Goal: Information Seeking & Learning: Learn about a topic

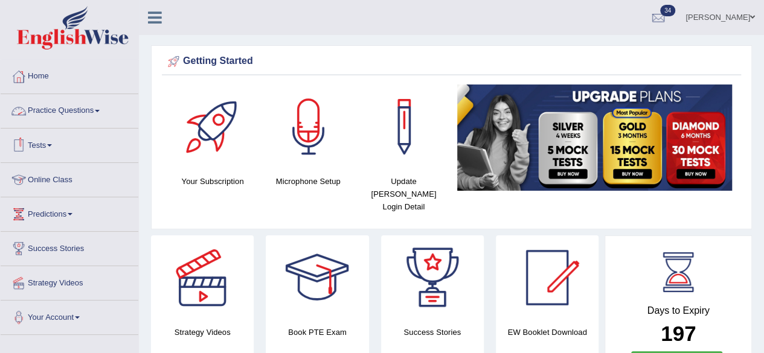
click at [82, 105] on link "Practice Questions" at bounding box center [70, 109] width 138 height 30
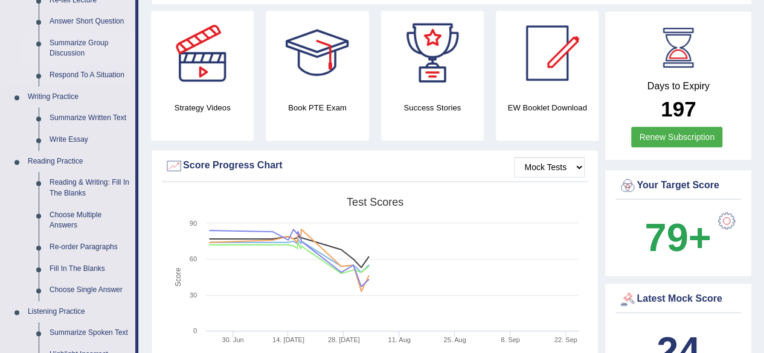
scroll to position [336, 0]
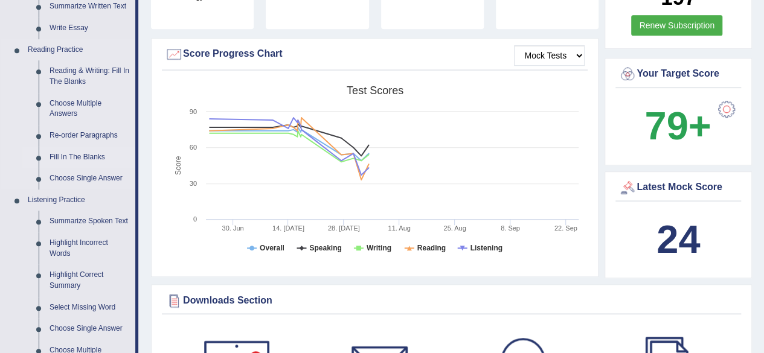
click at [77, 156] on link "Fill In The Blanks" at bounding box center [89, 158] width 91 height 22
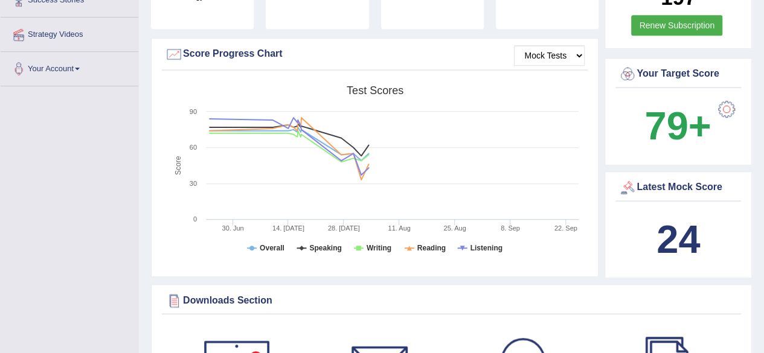
scroll to position [165, 0]
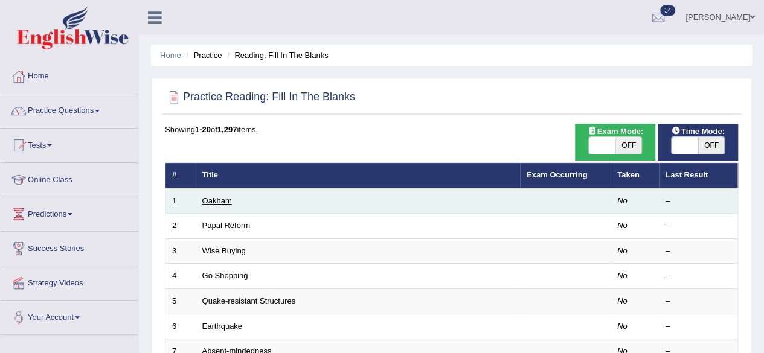
click at [225, 202] on link "Oakham" at bounding box center [217, 200] width 30 height 9
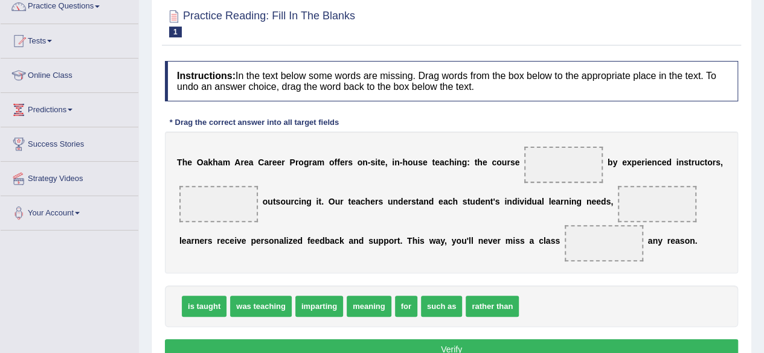
scroll to position [105, 0]
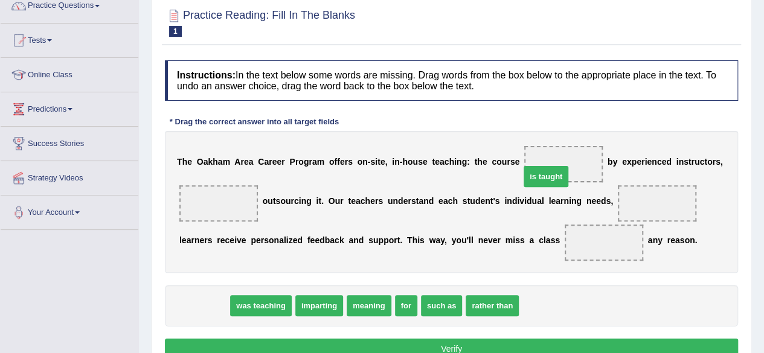
drag, startPoint x: 213, startPoint y: 300, endPoint x: 556, endPoint y: 170, distance: 367.2
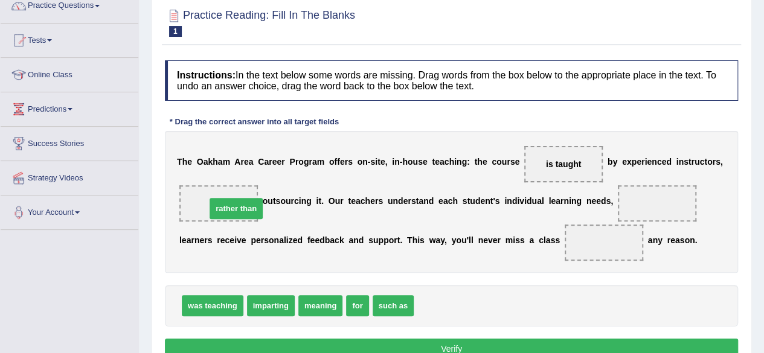
drag, startPoint x: 423, startPoint y: 308, endPoint x: 208, endPoint y: 209, distance: 236.2
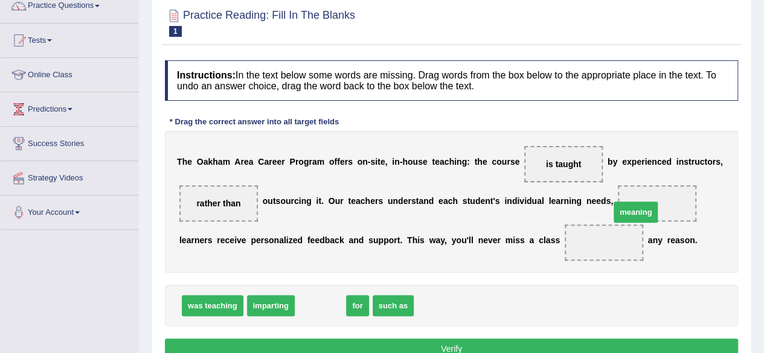
drag, startPoint x: 321, startPoint y: 304, endPoint x: 647, endPoint y: 202, distance: 341.9
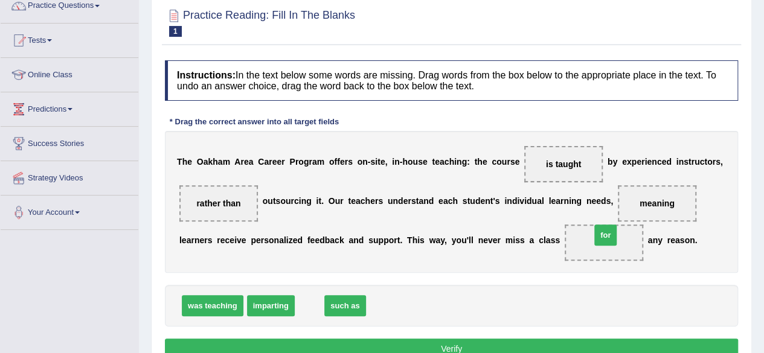
drag, startPoint x: 312, startPoint y: 305, endPoint x: 608, endPoint y: 238, distance: 303.5
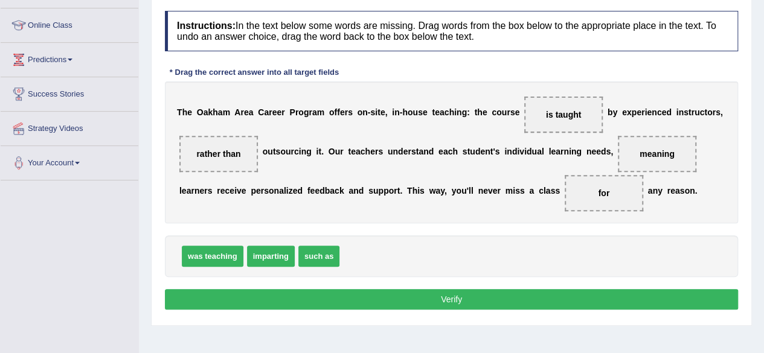
scroll to position [155, 0]
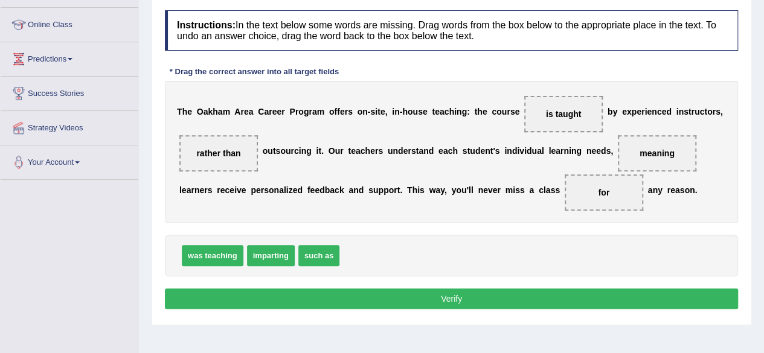
click at [458, 297] on button "Verify" at bounding box center [451, 299] width 573 height 21
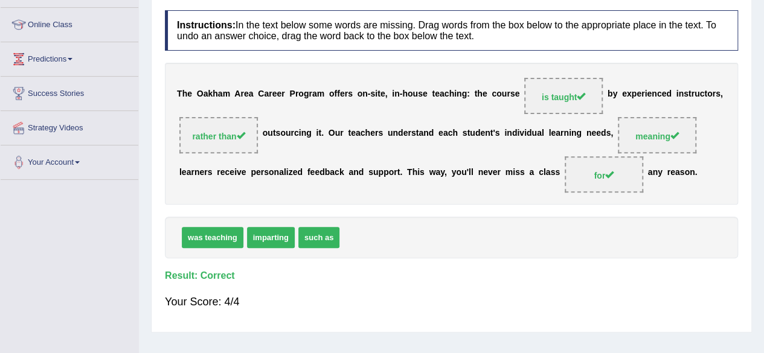
scroll to position [51, 0]
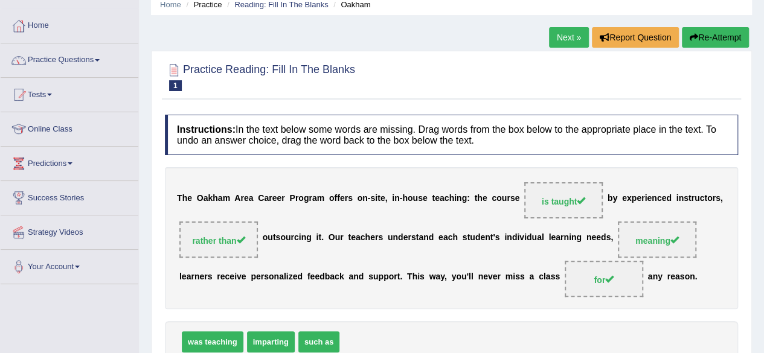
click at [568, 39] on link "Next »" at bounding box center [569, 37] width 40 height 21
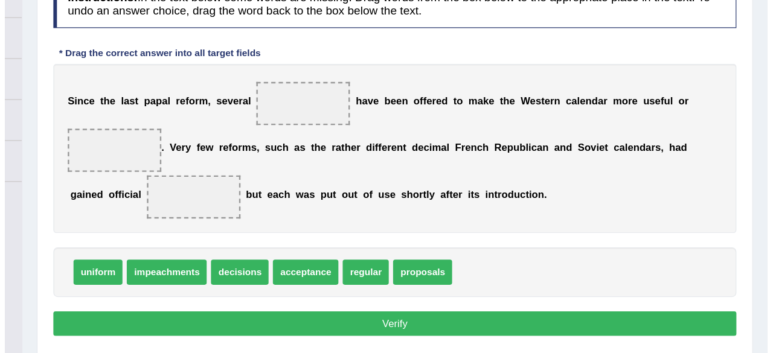
scroll to position [145, 0]
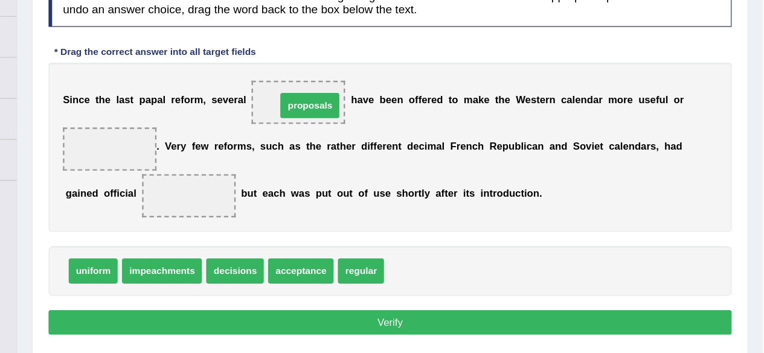
drag, startPoint x: 470, startPoint y: 262, endPoint x: 378, endPoint y: 123, distance: 166.0
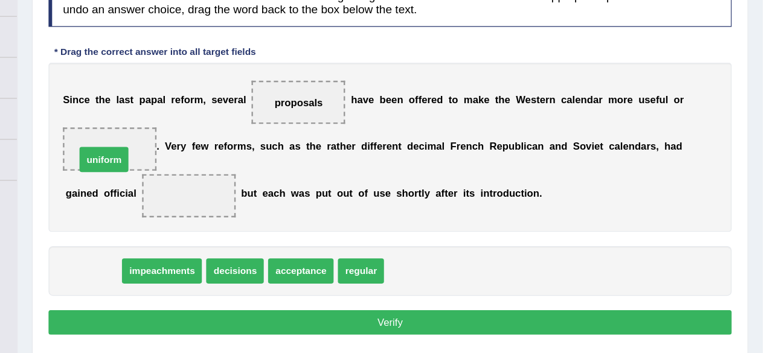
drag, startPoint x: 210, startPoint y: 265, endPoint x: 226, endPoint y: 160, distance: 106.4
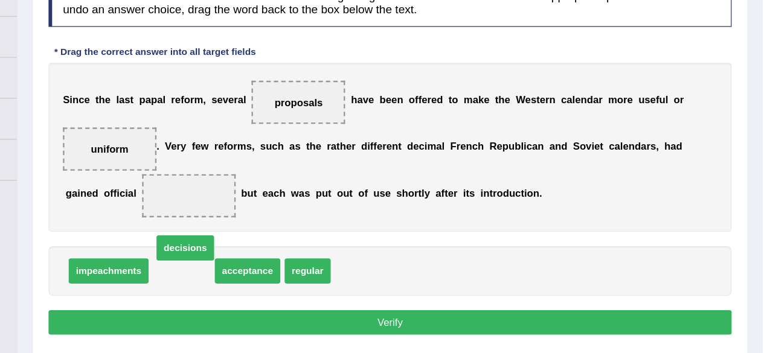
drag, startPoint x: 288, startPoint y: 263, endPoint x: 291, endPoint y: 246, distance: 17.2
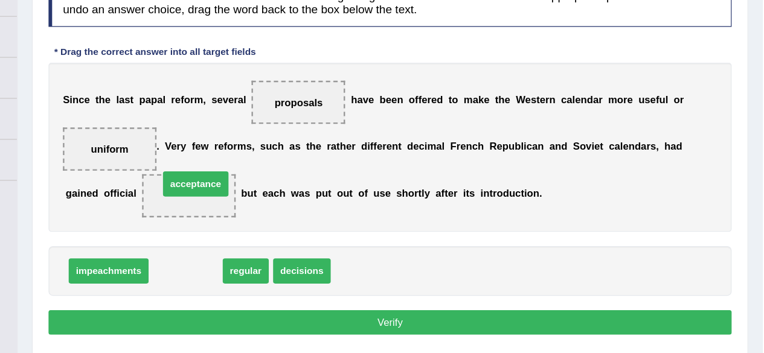
drag, startPoint x: 278, startPoint y: 263, endPoint x: 286, endPoint y: 193, distance: 69.8
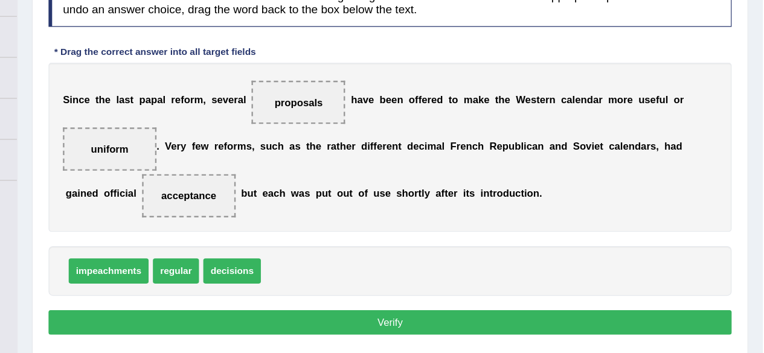
click at [396, 301] on button "Verify" at bounding box center [451, 309] width 573 height 21
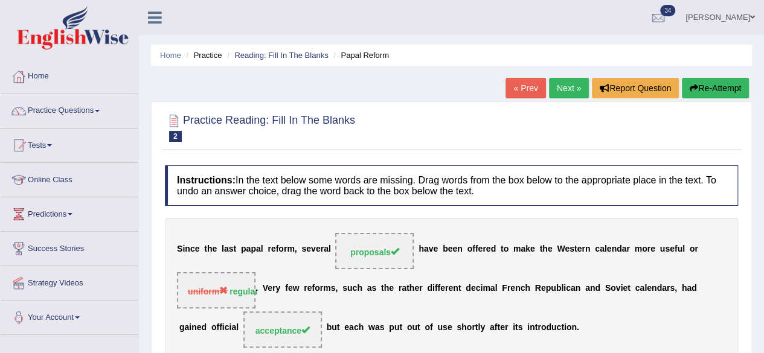
scroll to position [1, 0]
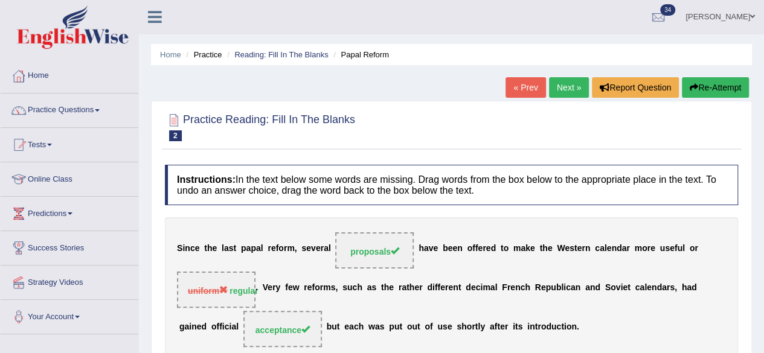
click at [571, 90] on link "Next »" at bounding box center [569, 87] width 40 height 21
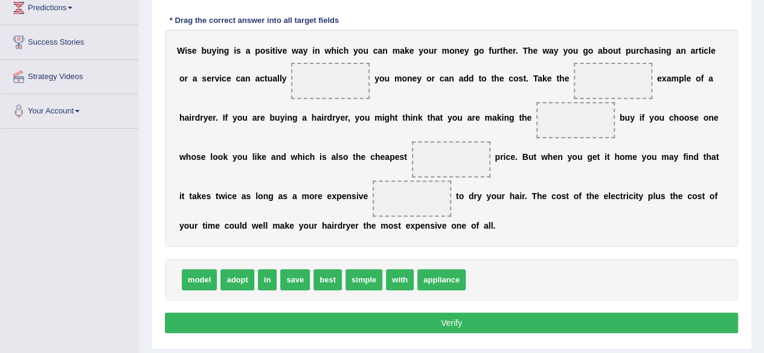
scroll to position [197, 0]
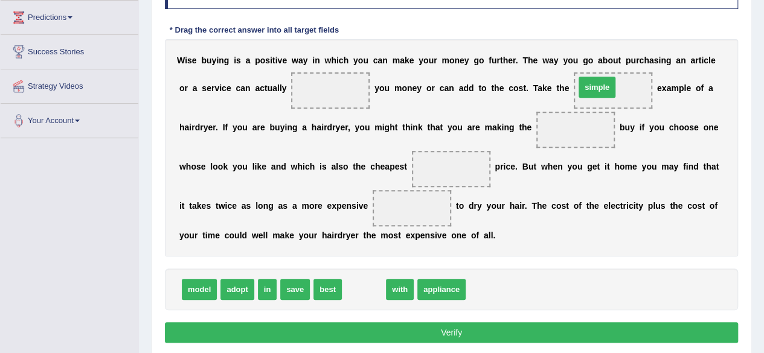
drag, startPoint x: 364, startPoint y: 286, endPoint x: 597, endPoint y: 84, distance: 308.7
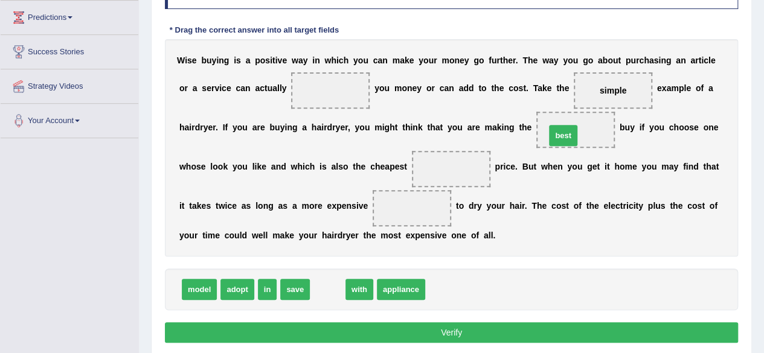
drag, startPoint x: 329, startPoint y: 288, endPoint x: 564, endPoint y: 134, distance: 281.4
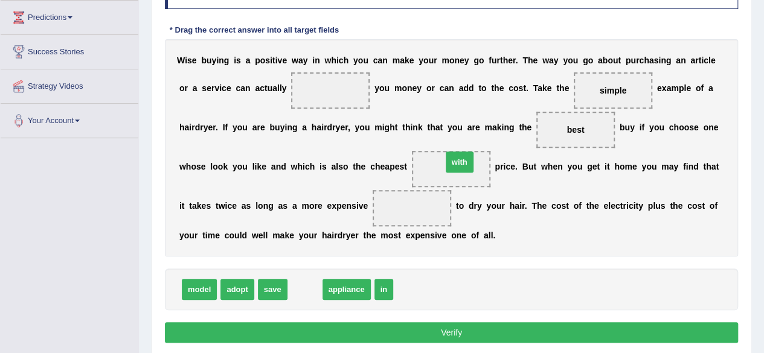
drag, startPoint x: 302, startPoint y: 286, endPoint x: 451, endPoint y: 170, distance: 188.5
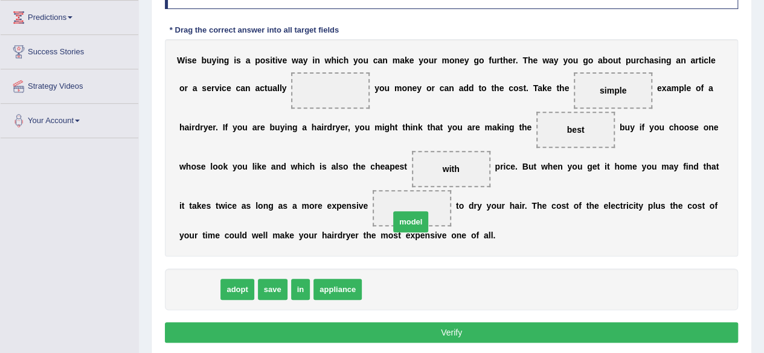
drag, startPoint x: 210, startPoint y: 286, endPoint x: 421, endPoint y: 217, distance: 221.8
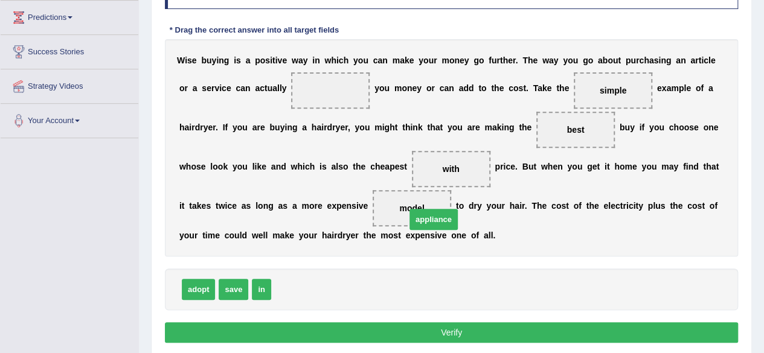
drag, startPoint x: 298, startPoint y: 288, endPoint x: 419, endPoint y: 213, distance: 142.1
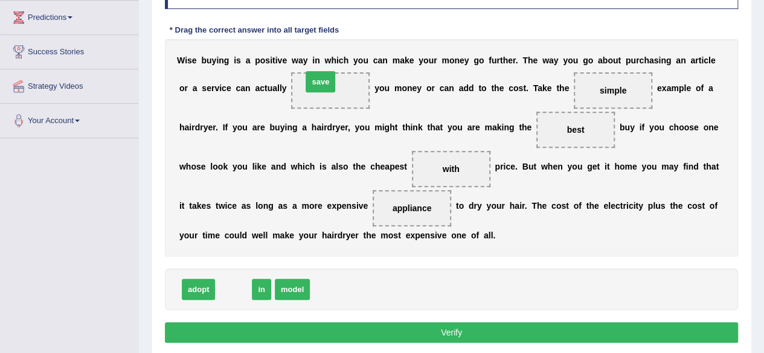
drag, startPoint x: 226, startPoint y: 287, endPoint x: 314, endPoint y: 85, distance: 220.5
click at [371, 323] on button "Verify" at bounding box center [451, 333] width 573 height 21
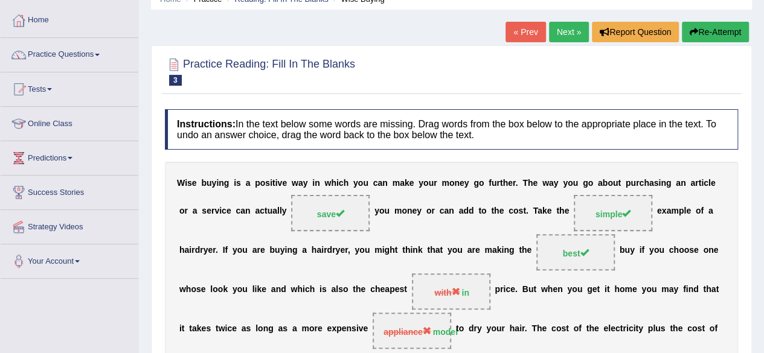
scroll to position [56, 0]
click at [570, 33] on link "Next »" at bounding box center [569, 32] width 40 height 21
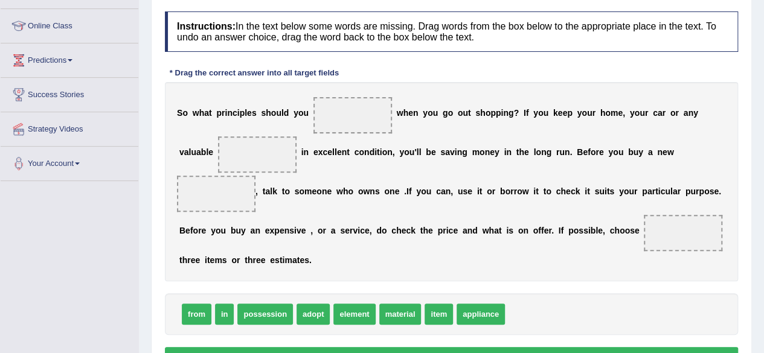
scroll to position [165, 0]
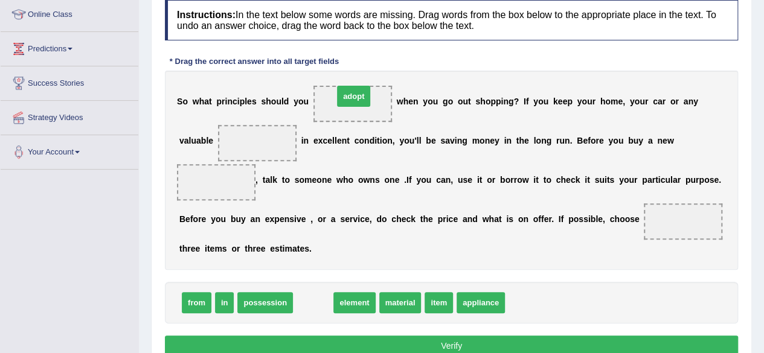
drag, startPoint x: 303, startPoint y: 300, endPoint x: 340, endPoint y: 101, distance: 202.2
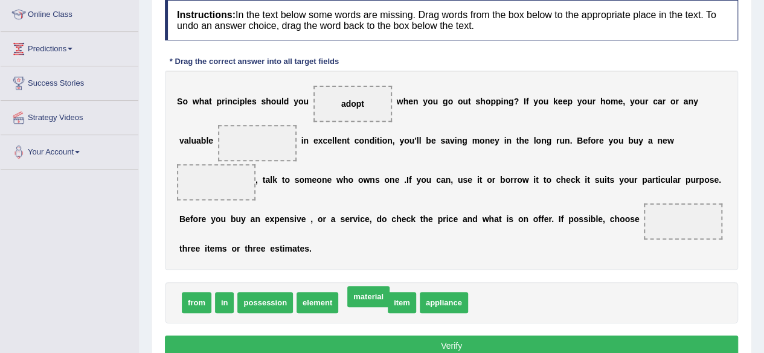
drag, startPoint x: 350, startPoint y: 303, endPoint x: 356, endPoint y: 298, distance: 7.3
drag, startPoint x: 362, startPoint y: 304, endPoint x: 260, endPoint y: 153, distance: 181.9
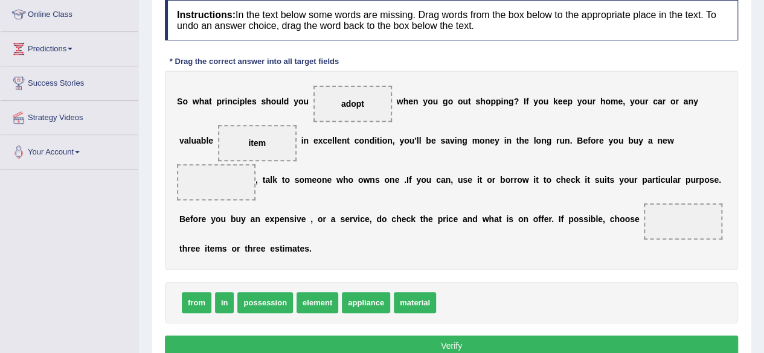
drag, startPoint x: 270, startPoint y: 149, endPoint x: 247, endPoint y: 142, distance: 24.1
click at [247, 142] on span "item" at bounding box center [257, 143] width 79 height 36
drag, startPoint x: 247, startPoint y: 142, endPoint x: 211, endPoint y: 182, distance: 53.9
click at [211, 182] on div "S o w h a t p r i n c i p l e s s h o u l d y o u adopt w h e n y o u g o o u t…" at bounding box center [451, 170] width 573 height 199
drag, startPoint x: 251, startPoint y: 141, endPoint x: 210, endPoint y: 196, distance: 68.1
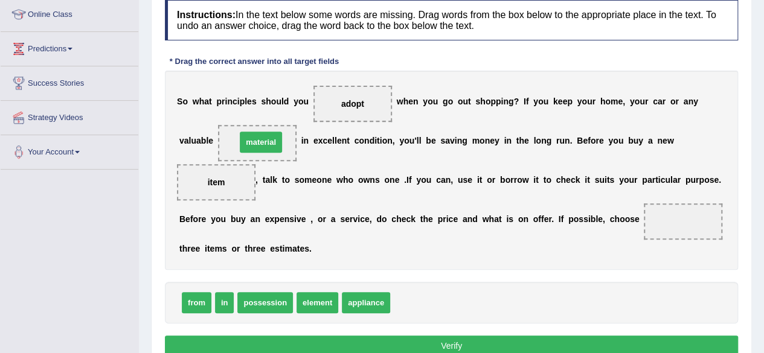
drag, startPoint x: 407, startPoint y: 300, endPoint x: 253, endPoint y: 145, distance: 218.7
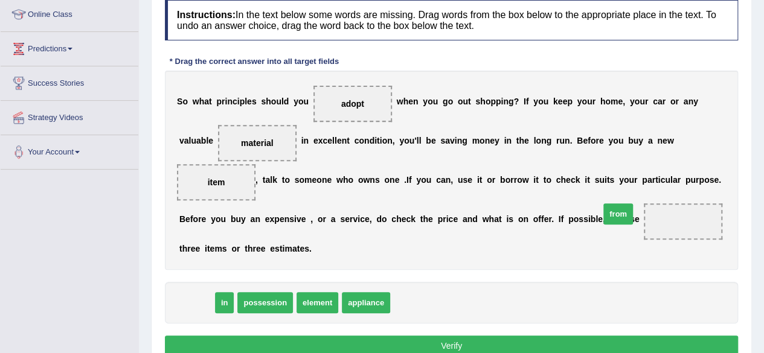
drag, startPoint x: 197, startPoint y: 301, endPoint x: 650, endPoint y: 213, distance: 462.1
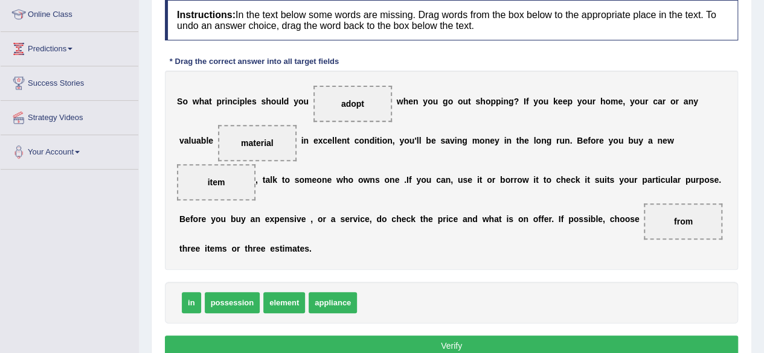
click at [323, 337] on button "Verify" at bounding box center [451, 346] width 573 height 21
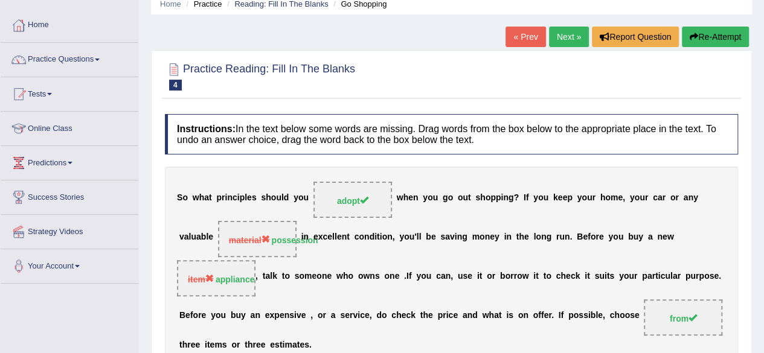
scroll to position [48, 0]
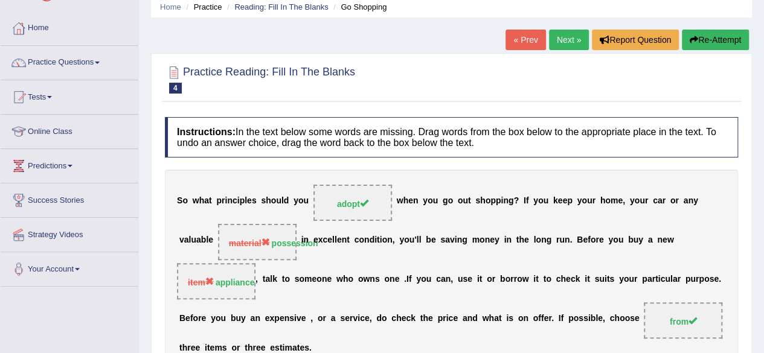
click at [569, 41] on link "Next »" at bounding box center [569, 40] width 40 height 21
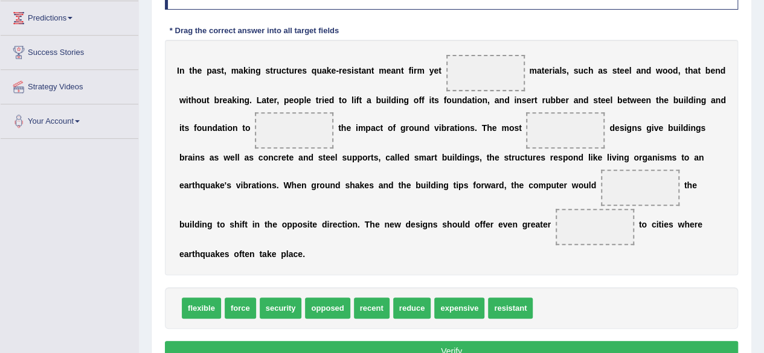
scroll to position [196, 0]
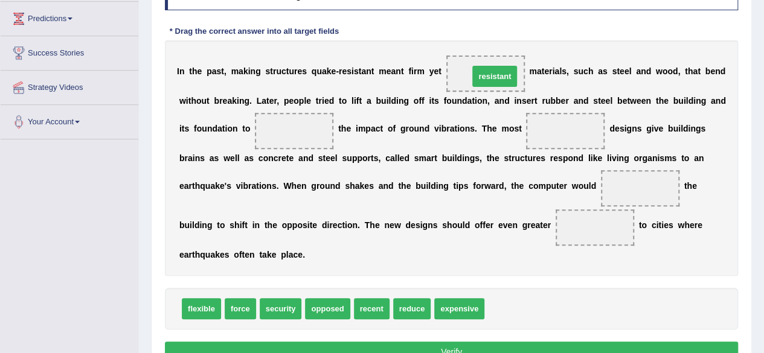
drag, startPoint x: 517, startPoint y: 312, endPoint x: 501, endPoint y: 80, distance: 232.5
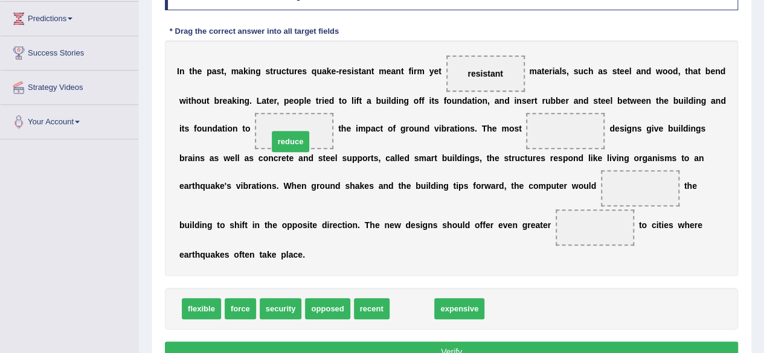
drag, startPoint x: 403, startPoint y: 306, endPoint x: 282, endPoint y: 139, distance: 206.7
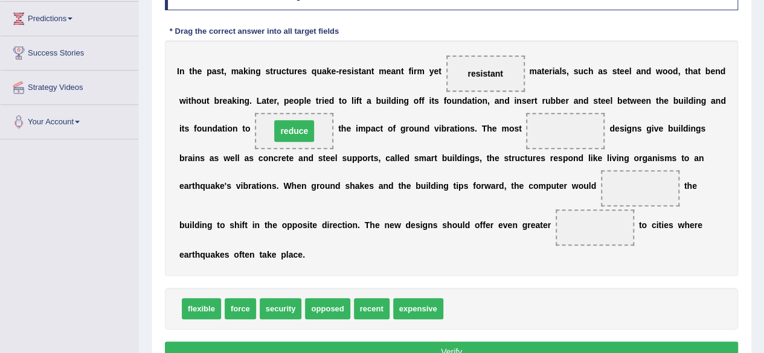
click at [282, 139] on span "reduce" at bounding box center [294, 131] width 79 height 36
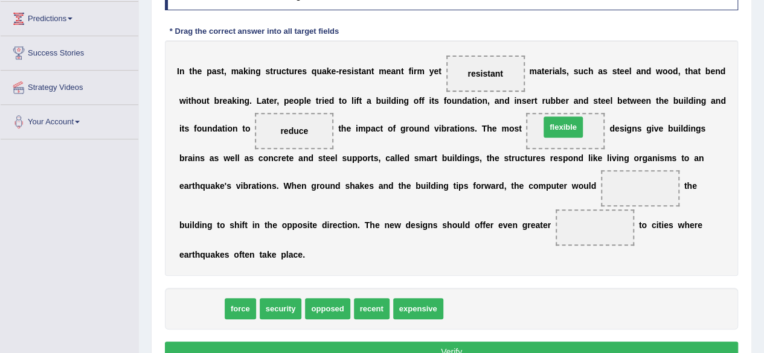
drag, startPoint x: 201, startPoint y: 310, endPoint x: 562, endPoint y: 128, distance: 404.9
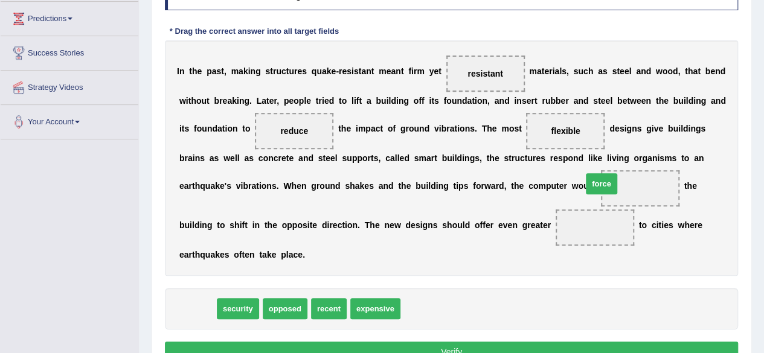
drag, startPoint x: 200, startPoint y: 304, endPoint x: 604, endPoint y: 179, distance: 422.8
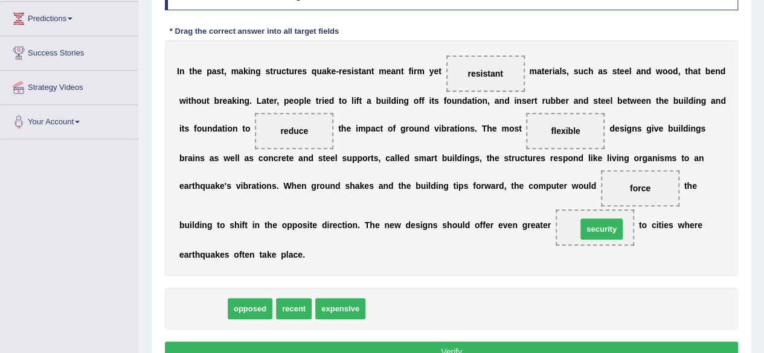
drag, startPoint x: 214, startPoint y: 304, endPoint x: 613, endPoint y: 225, distance: 406.5
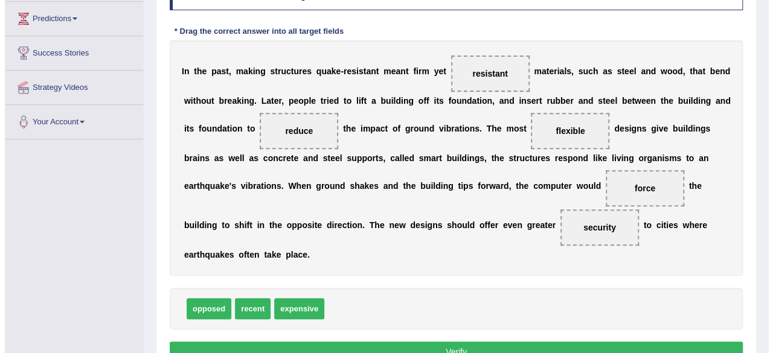
scroll to position [244, 0]
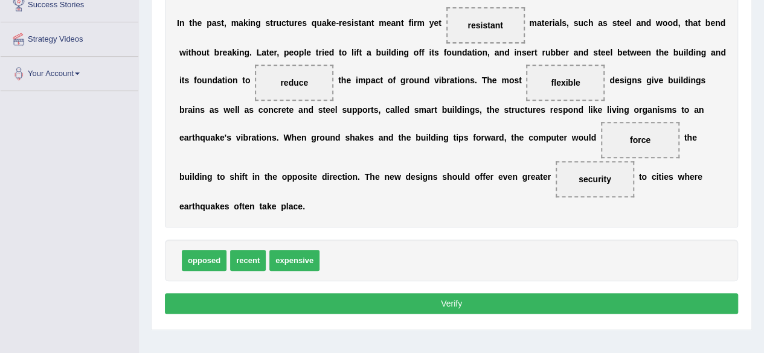
click at [418, 304] on button "Verify" at bounding box center [451, 304] width 573 height 21
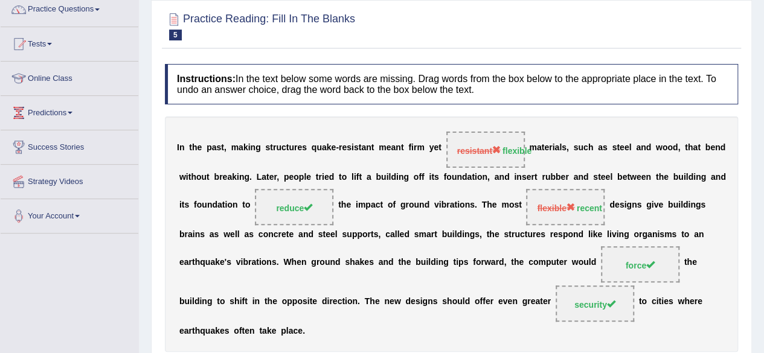
scroll to position [77, 0]
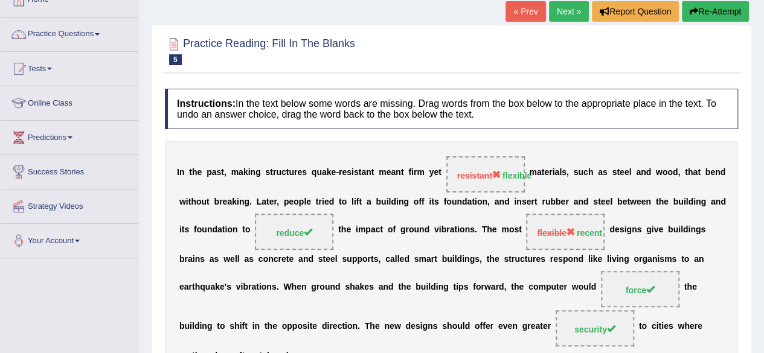
click at [565, 16] on link "Next »" at bounding box center [569, 11] width 40 height 21
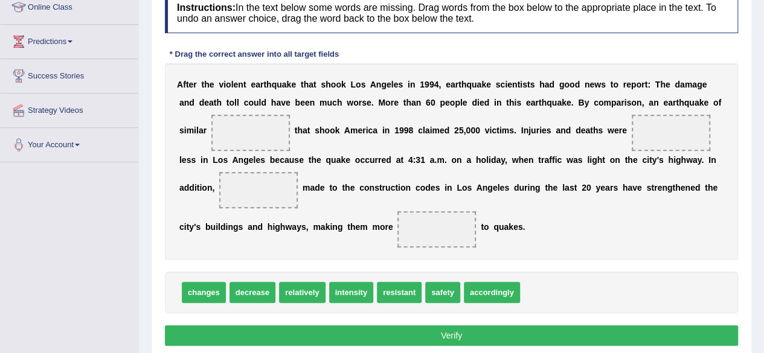
scroll to position [172, 0]
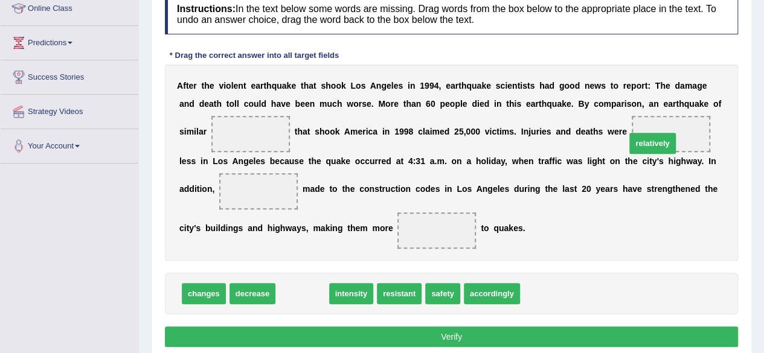
drag, startPoint x: 309, startPoint y: 296, endPoint x: 661, endPoint y: 146, distance: 382.3
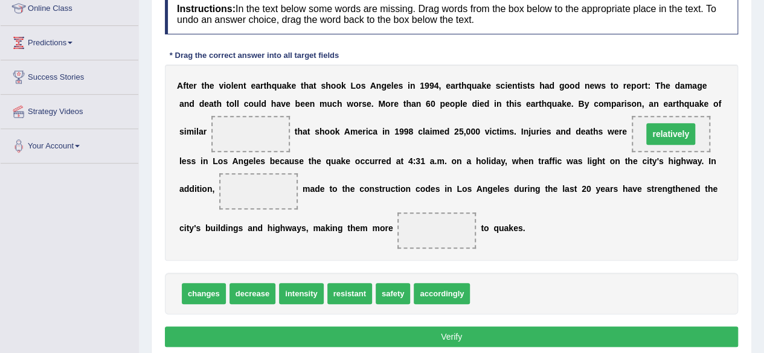
click at [661, 146] on span "relatively" at bounding box center [671, 134] width 79 height 36
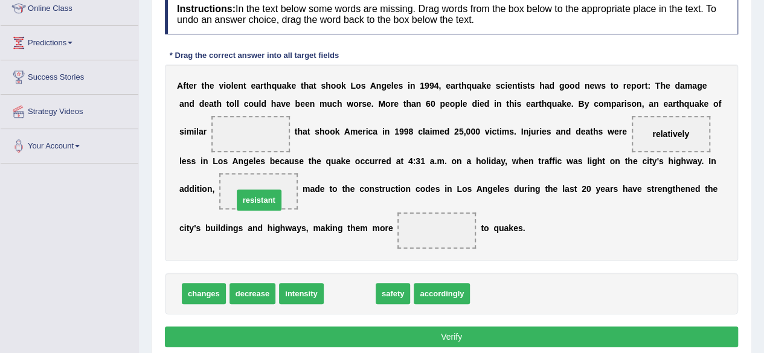
drag, startPoint x: 344, startPoint y: 292, endPoint x: 254, endPoint y: 199, distance: 130.3
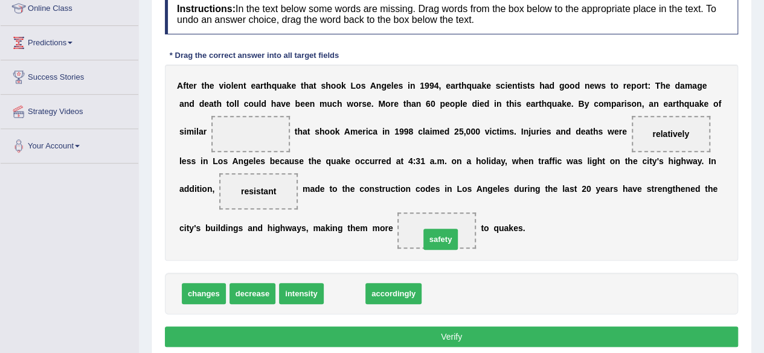
drag, startPoint x: 351, startPoint y: 293, endPoint x: 447, endPoint y: 239, distance: 110.1
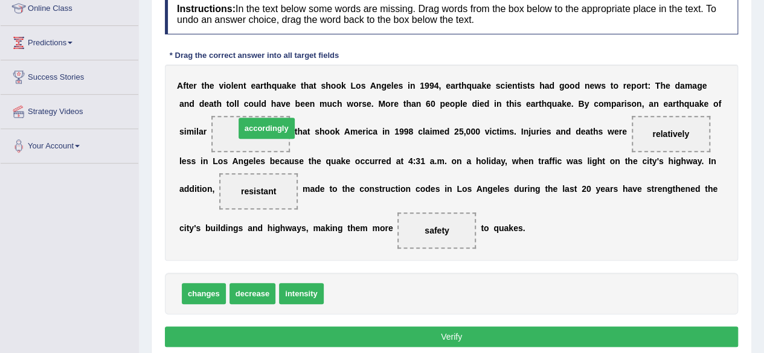
drag, startPoint x: 356, startPoint y: 292, endPoint x: 266, endPoint y: 133, distance: 182.9
click at [369, 334] on button "Verify" at bounding box center [451, 337] width 573 height 21
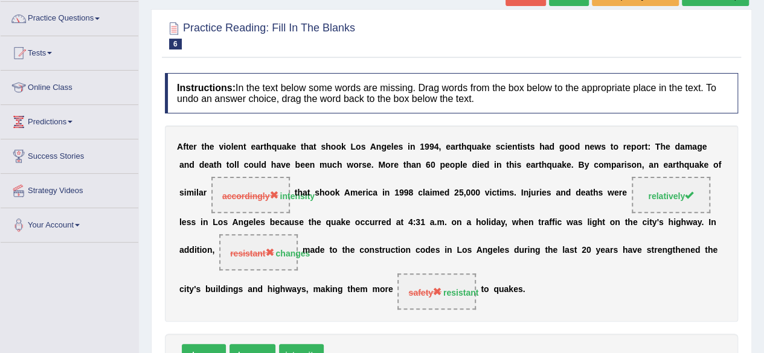
scroll to position [44, 0]
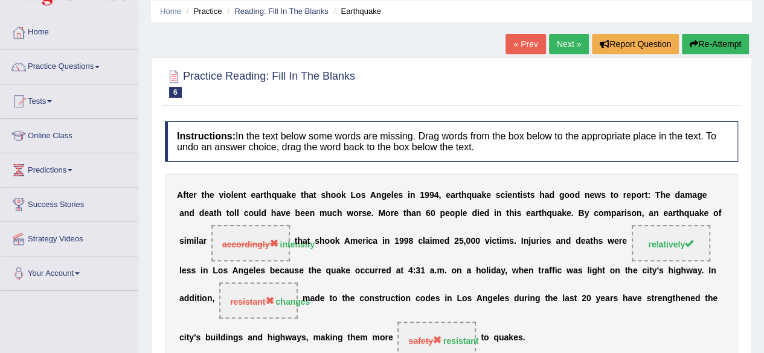
click at [558, 42] on link "Next »" at bounding box center [569, 44] width 40 height 21
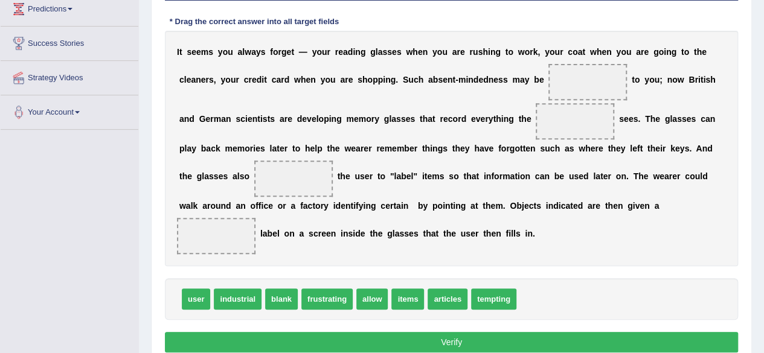
scroll to position [202, 0]
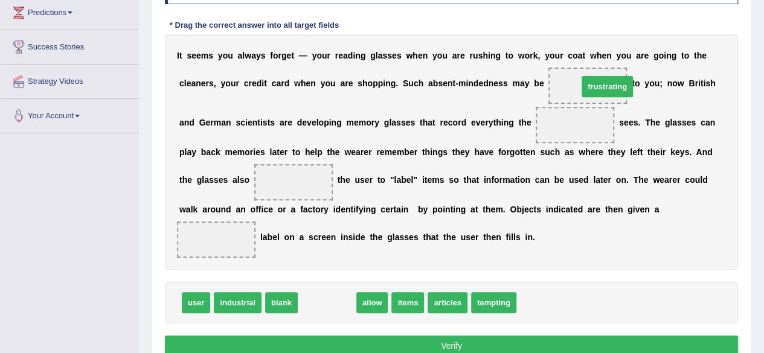
drag, startPoint x: 330, startPoint y: 301, endPoint x: 609, endPoint y: 85, distance: 353.5
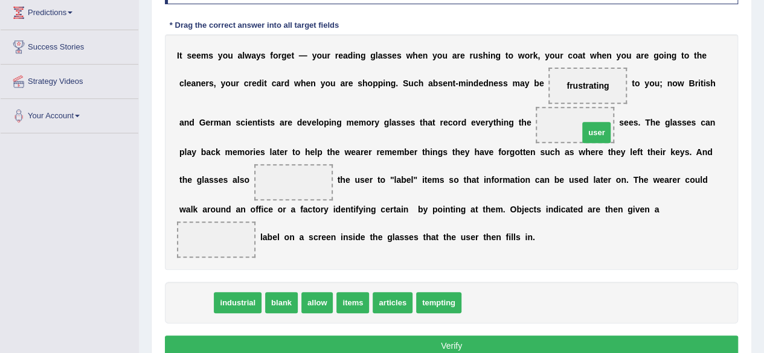
drag, startPoint x: 198, startPoint y: 305, endPoint x: 598, endPoint y: 135, distance: 435.2
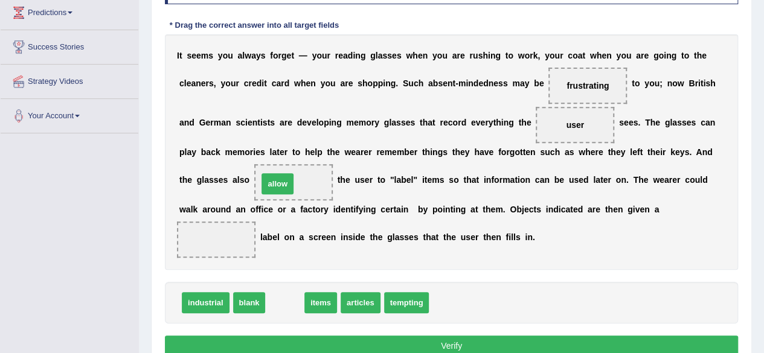
drag, startPoint x: 292, startPoint y: 303, endPoint x: 287, endPoint y: 181, distance: 122.7
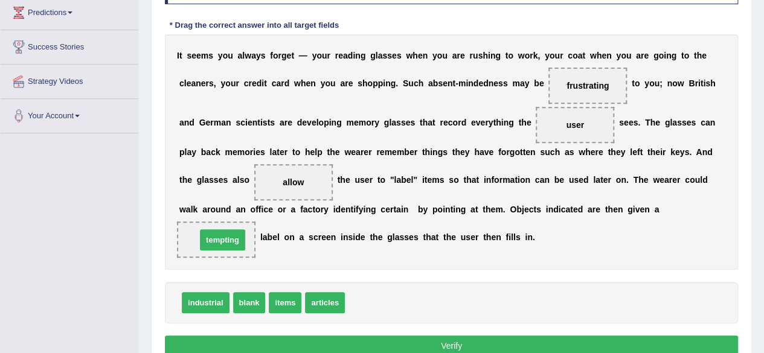
drag, startPoint x: 367, startPoint y: 301, endPoint x: 219, endPoint y: 239, distance: 161.1
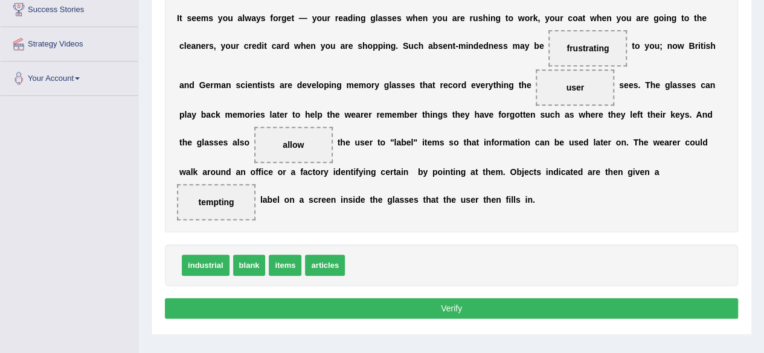
scroll to position [239, 0]
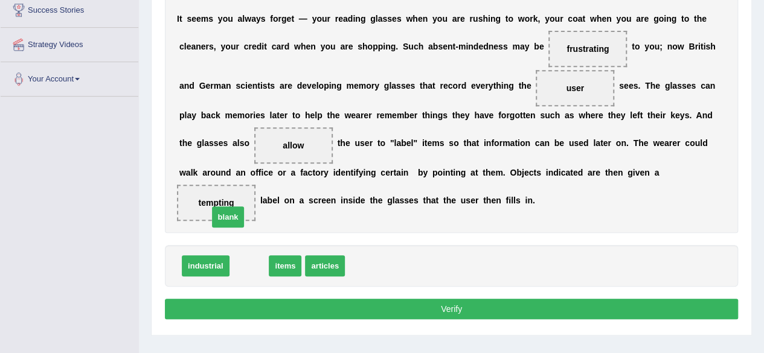
drag, startPoint x: 246, startPoint y: 265, endPoint x: 225, endPoint y: 216, distance: 53.8
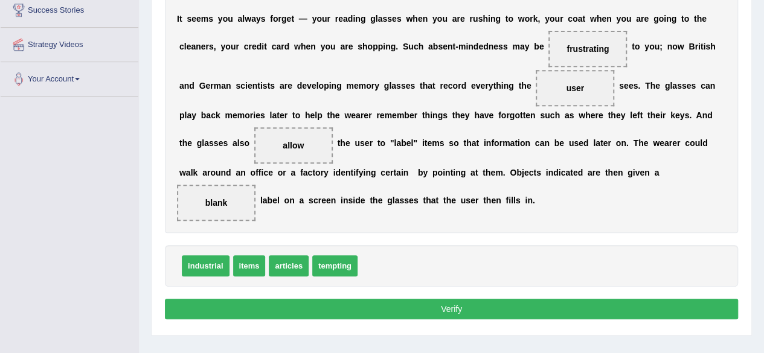
click at [291, 303] on button "Verify" at bounding box center [451, 309] width 573 height 21
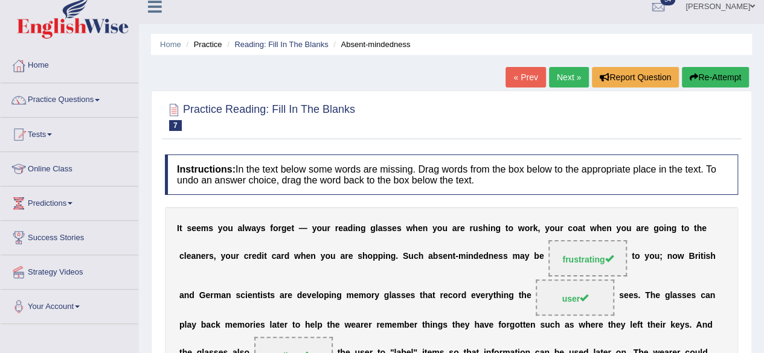
scroll to position [0, 0]
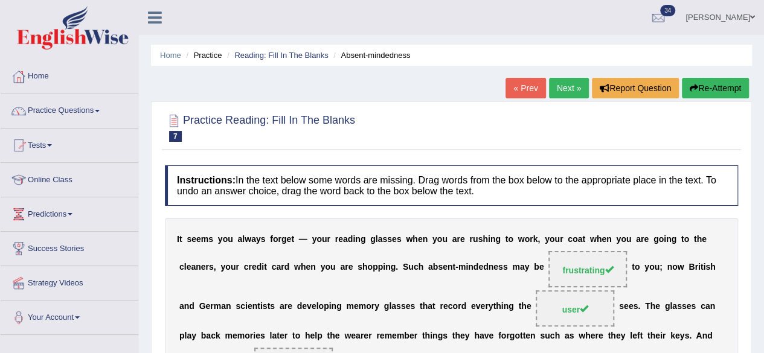
click at [562, 85] on link "Next »" at bounding box center [569, 88] width 40 height 21
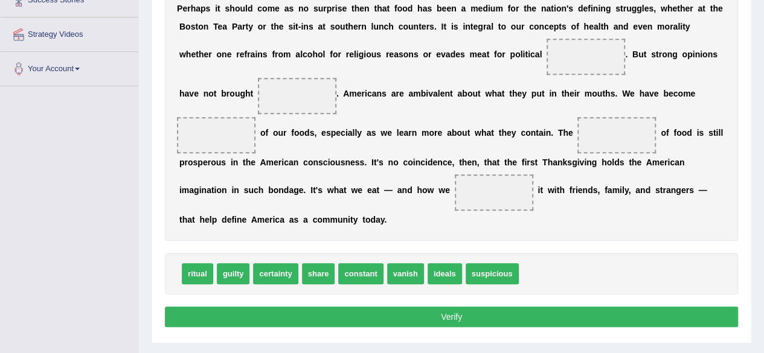
scroll to position [253, 0]
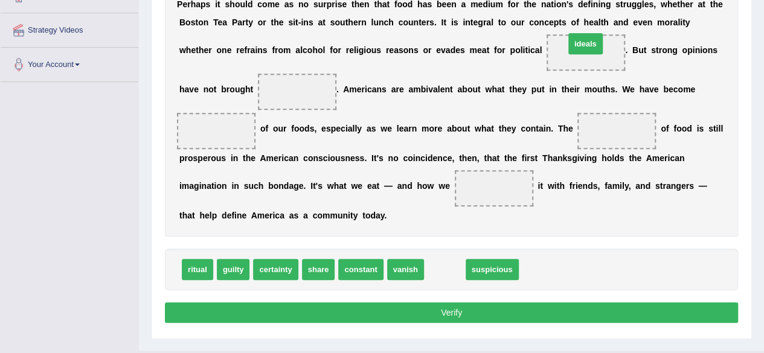
drag, startPoint x: 438, startPoint y: 268, endPoint x: 579, endPoint y: 42, distance: 266.7
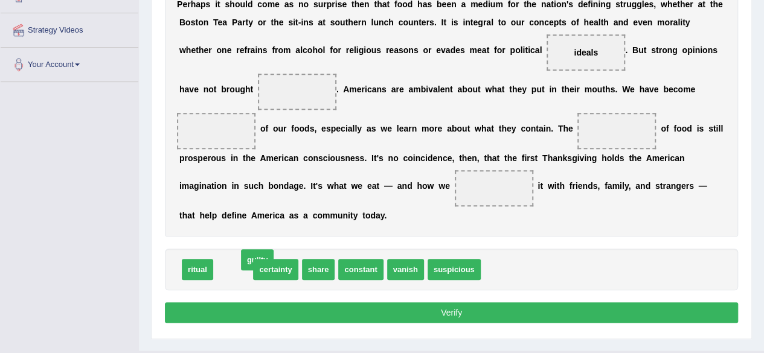
drag, startPoint x: 223, startPoint y: 265, endPoint x: 234, endPoint y: 263, distance: 11.7
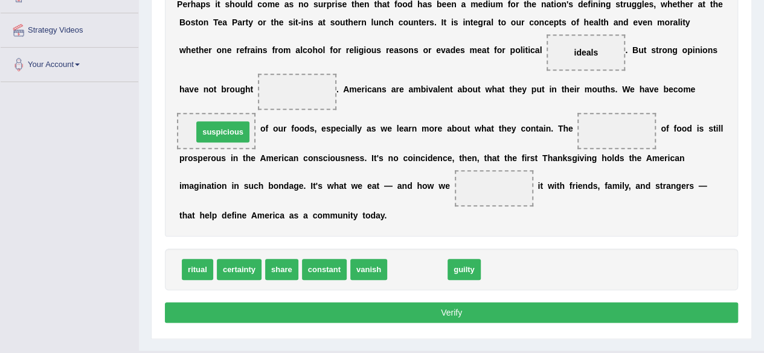
drag, startPoint x: 420, startPoint y: 269, endPoint x: 226, endPoint y: 131, distance: 238.3
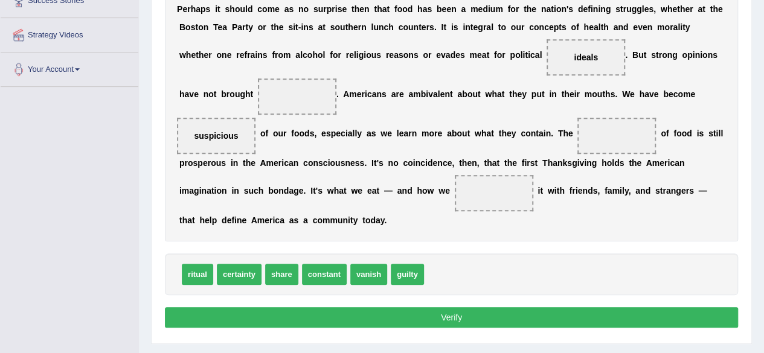
scroll to position [248, 0]
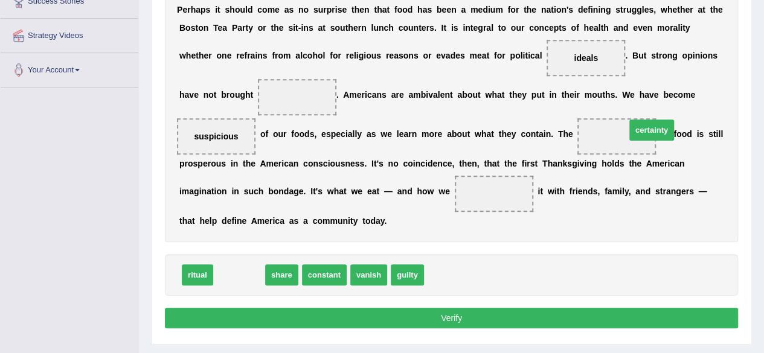
drag, startPoint x: 241, startPoint y: 271, endPoint x: 625, endPoint y: 132, distance: 407.9
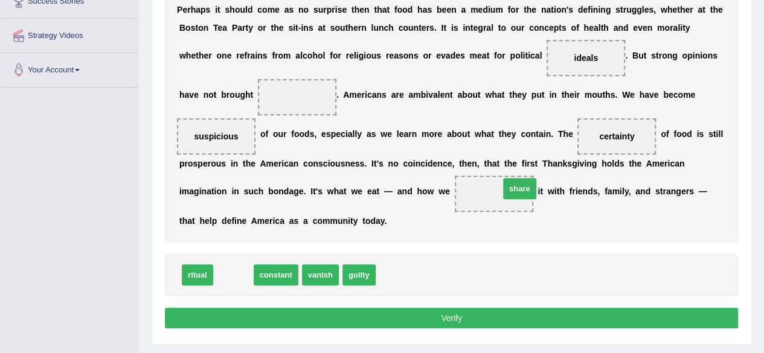
drag, startPoint x: 228, startPoint y: 274, endPoint x: 492, endPoint y: 193, distance: 275.5
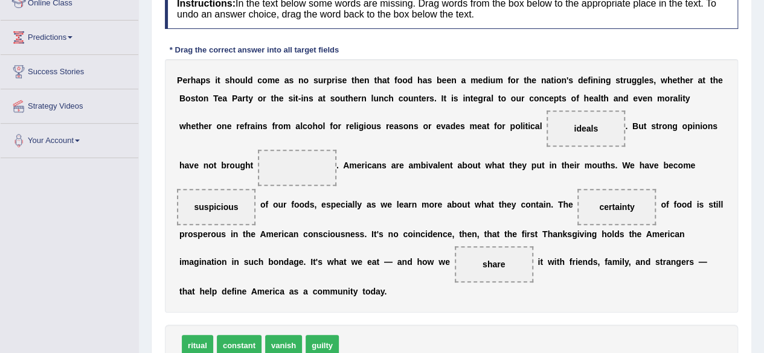
scroll to position [201, 0]
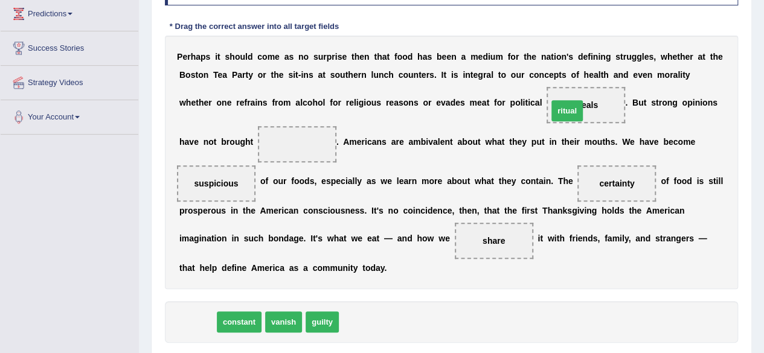
drag, startPoint x: 201, startPoint y: 321, endPoint x: 571, endPoint y: 109, distance: 426.9
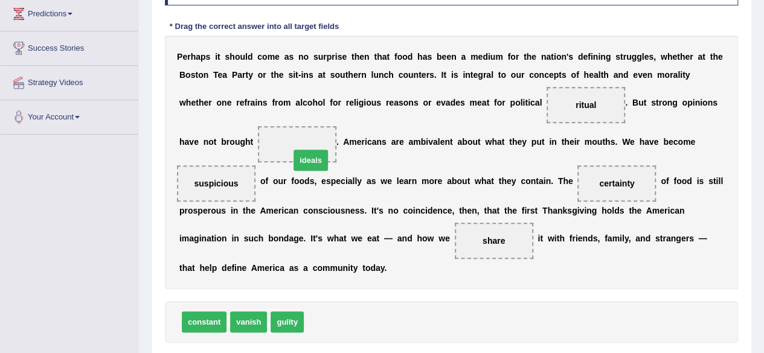
drag, startPoint x: 320, startPoint y: 320, endPoint x: 302, endPoint y: 155, distance: 165.2
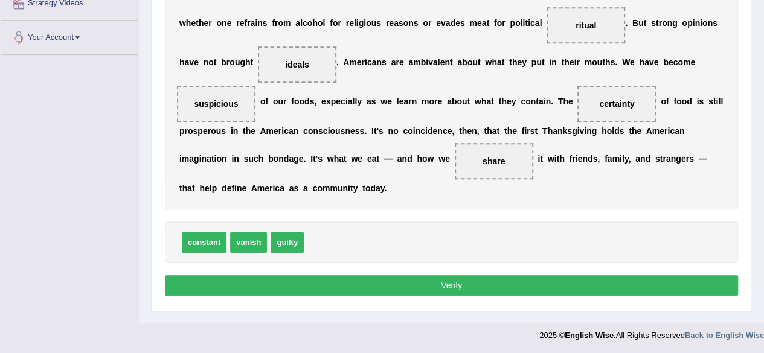
click at [355, 287] on button "Verify" at bounding box center [451, 285] width 573 height 21
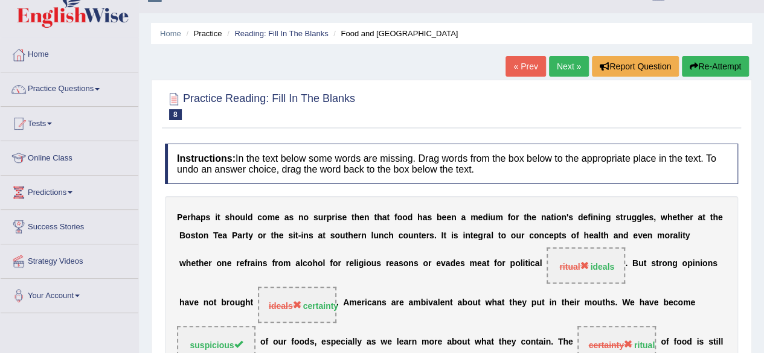
scroll to position [0, 0]
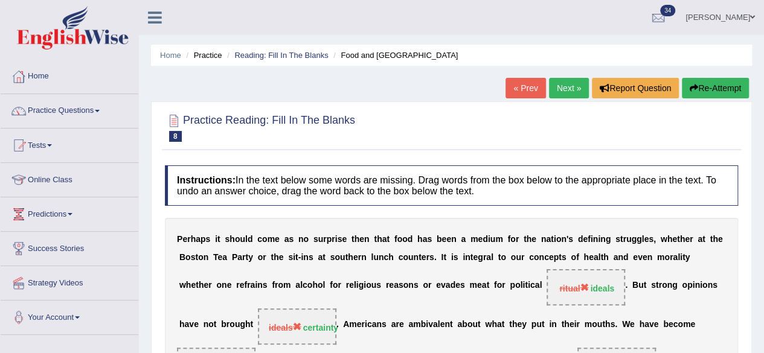
click at [566, 86] on link "Next »" at bounding box center [569, 88] width 40 height 21
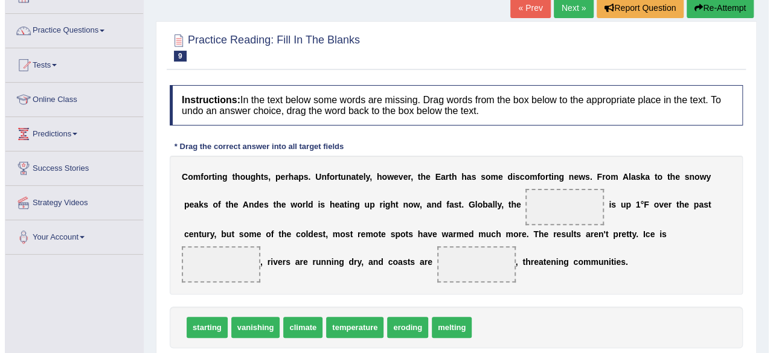
scroll to position [131, 0]
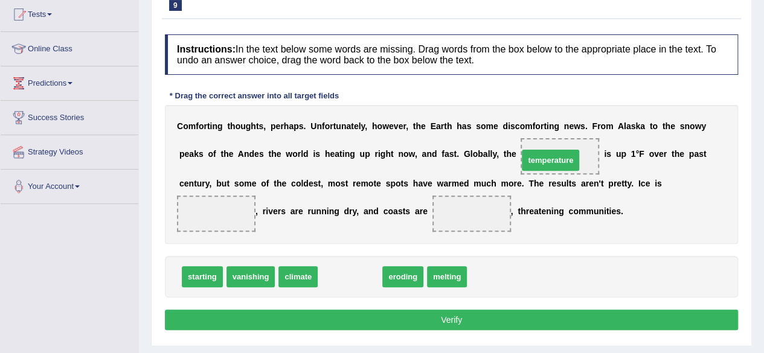
drag, startPoint x: 347, startPoint y: 272, endPoint x: 545, endPoint y: 156, distance: 229.8
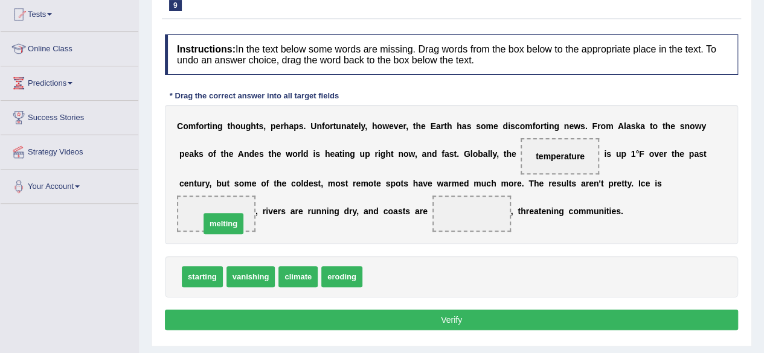
drag, startPoint x: 375, startPoint y: 274, endPoint x: 213, endPoint y: 221, distance: 170.9
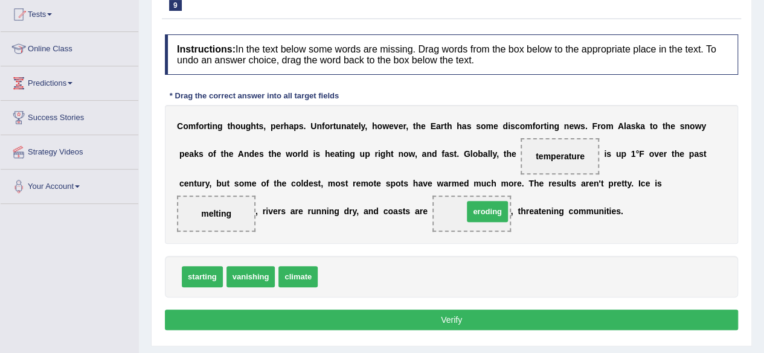
drag, startPoint x: 339, startPoint y: 274, endPoint x: 494, endPoint y: 207, distance: 168.5
click at [422, 319] on button "Verify" at bounding box center [451, 320] width 573 height 21
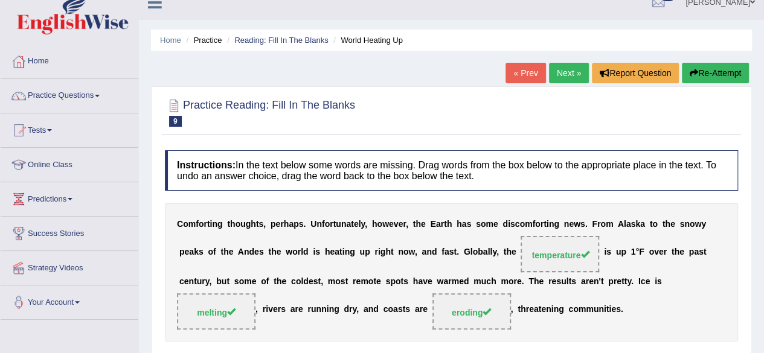
scroll to position [0, 0]
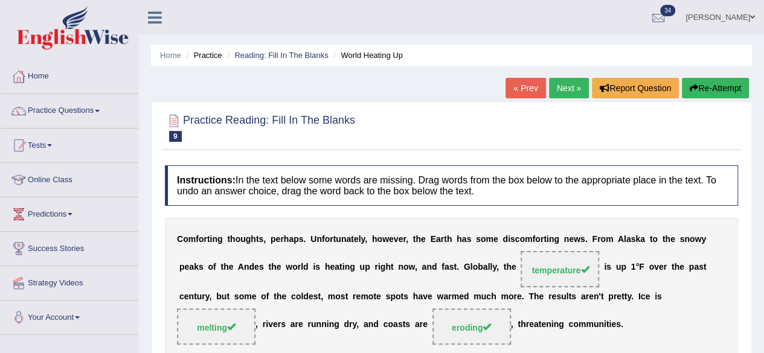
click at [568, 92] on link "Next »" at bounding box center [569, 88] width 40 height 21
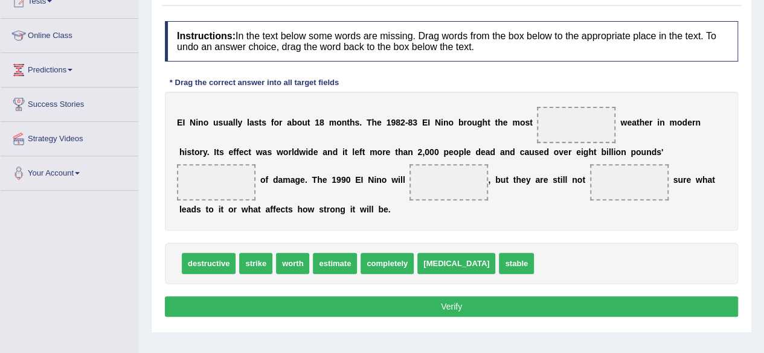
scroll to position [143, 0]
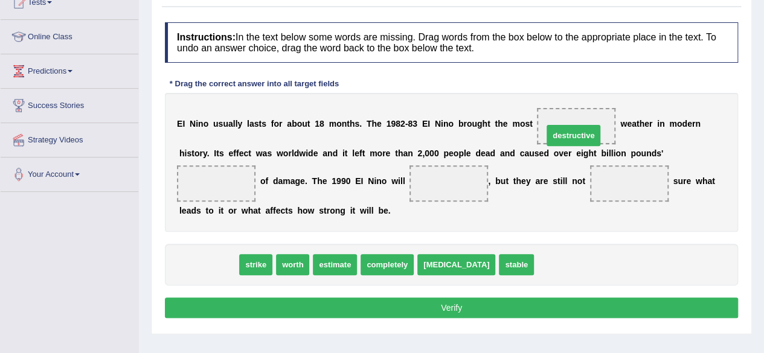
drag, startPoint x: 220, startPoint y: 261, endPoint x: 585, endPoint y: 130, distance: 387.4
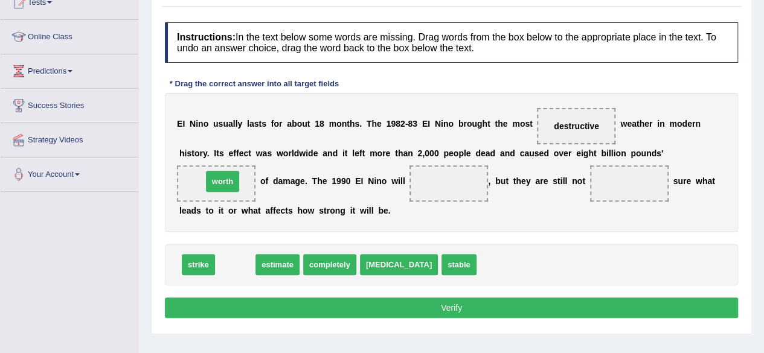
drag, startPoint x: 237, startPoint y: 265, endPoint x: 225, endPoint y: 181, distance: 84.3
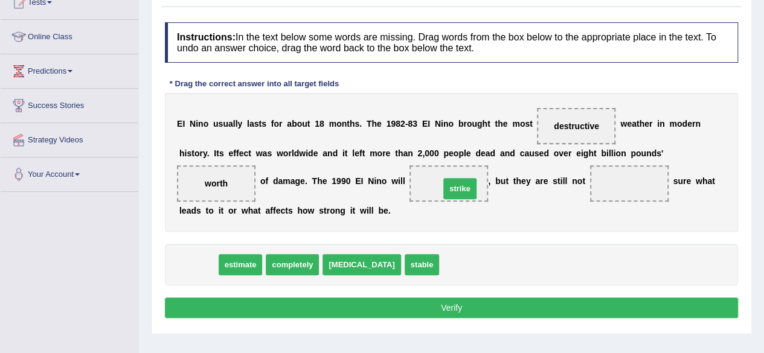
drag, startPoint x: 199, startPoint y: 263, endPoint x: 460, endPoint y: 187, distance: 272.2
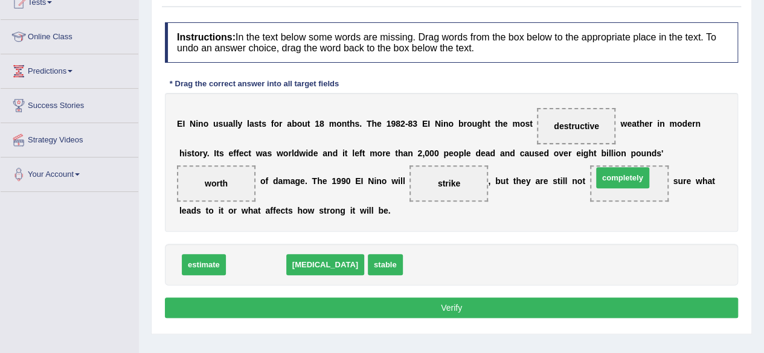
drag, startPoint x: 256, startPoint y: 262, endPoint x: 623, endPoint y: 175, distance: 376.7
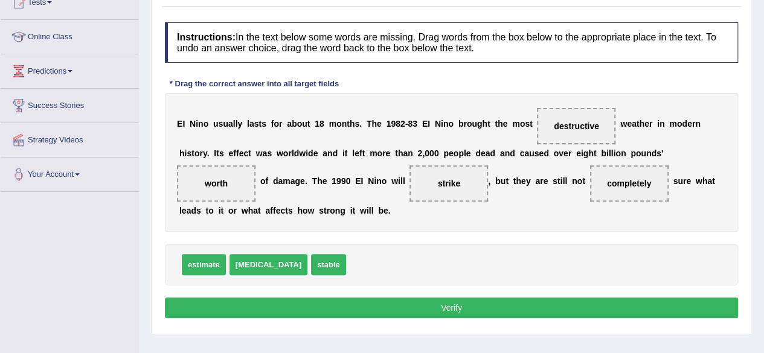
click at [400, 306] on button "Verify" at bounding box center [451, 308] width 573 height 21
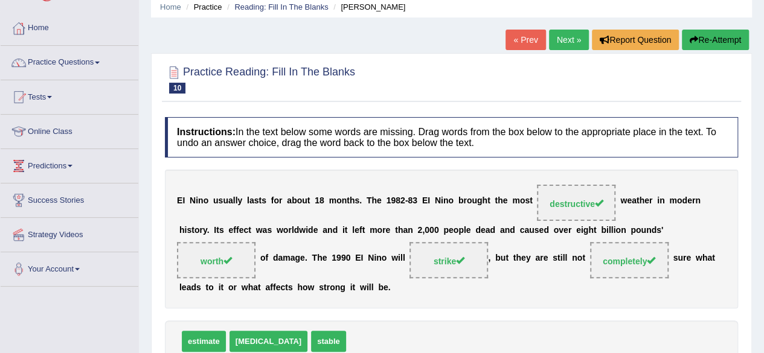
scroll to position [45, 0]
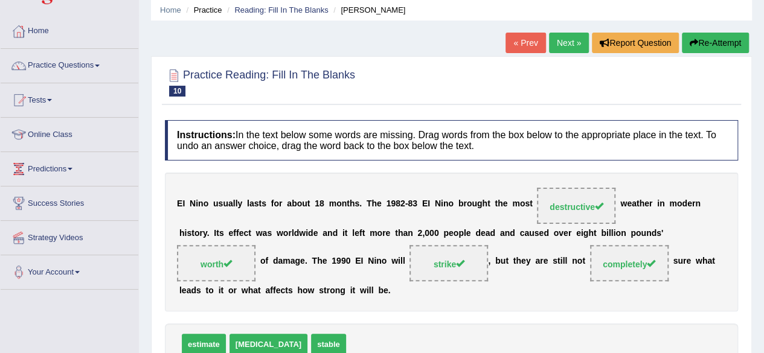
click at [566, 52] on link "Next »" at bounding box center [569, 43] width 40 height 21
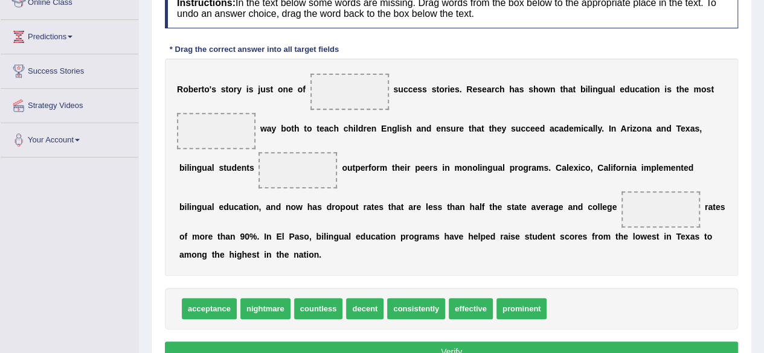
scroll to position [178, 0]
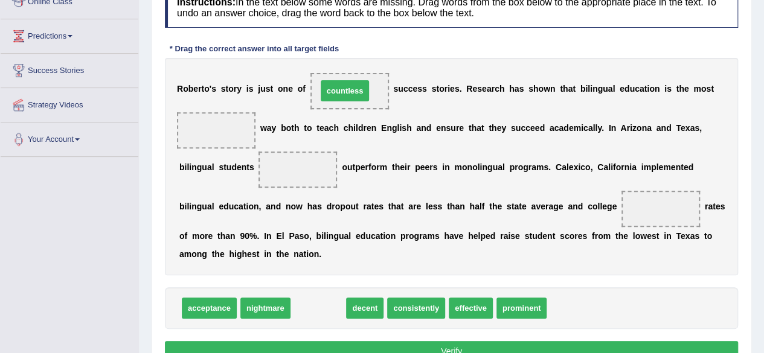
drag, startPoint x: 329, startPoint y: 306, endPoint x: 355, endPoint y: 89, distance: 218.5
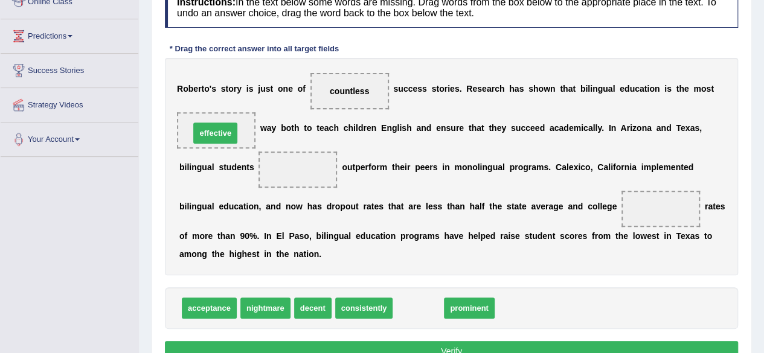
drag, startPoint x: 412, startPoint y: 306, endPoint x: 209, endPoint y: 132, distance: 267.7
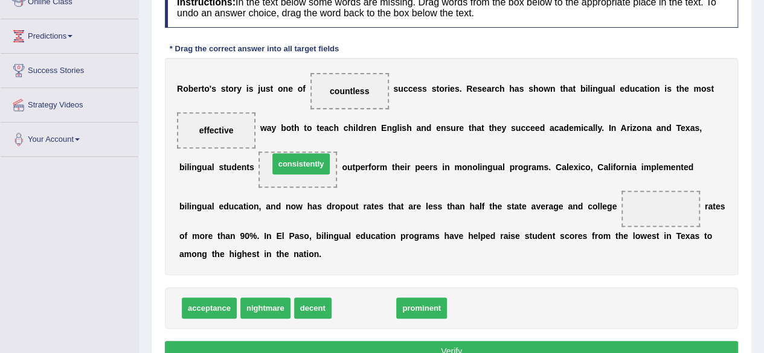
drag, startPoint x: 377, startPoint y: 307, endPoint x: 313, endPoint y: 162, distance: 157.9
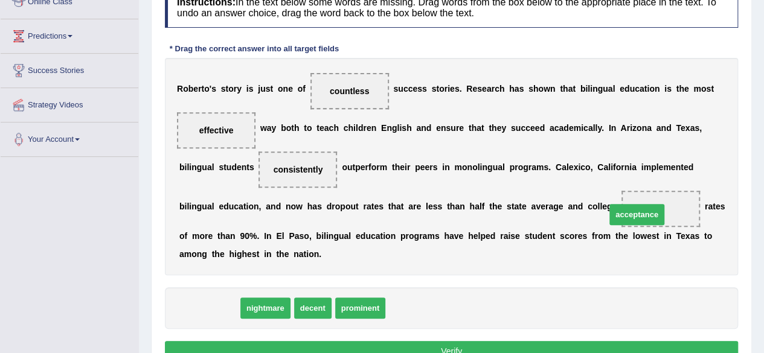
drag, startPoint x: 228, startPoint y: 305, endPoint x: 679, endPoint y: 210, distance: 460.4
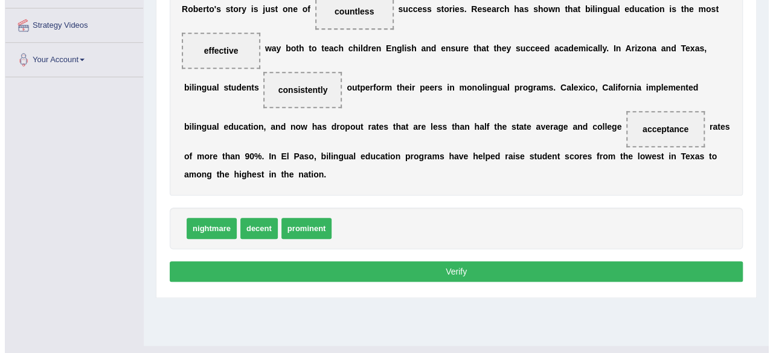
scroll to position [257, 0]
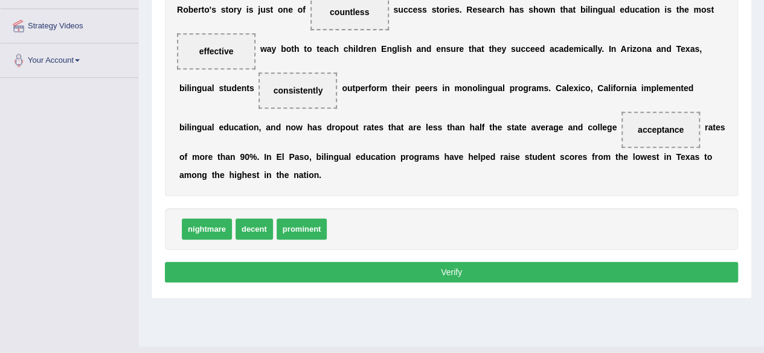
click at [419, 271] on button "Verify" at bounding box center [451, 272] width 573 height 21
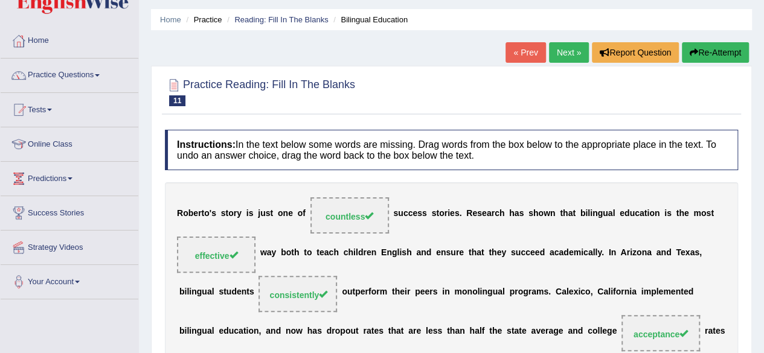
scroll to position [36, 0]
click at [558, 48] on link "Next »" at bounding box center [569, 52] width 40 height 21
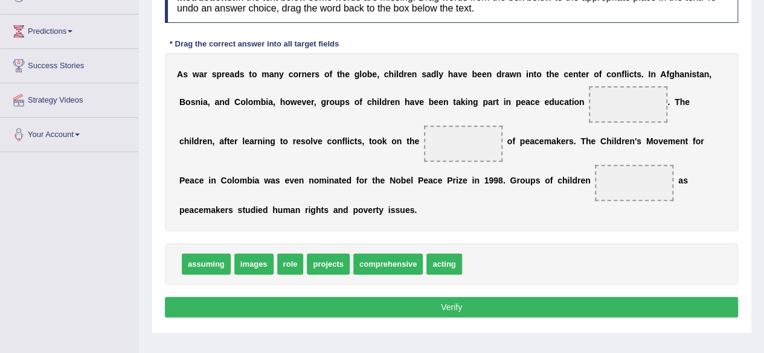
scroll to position [185, 0]
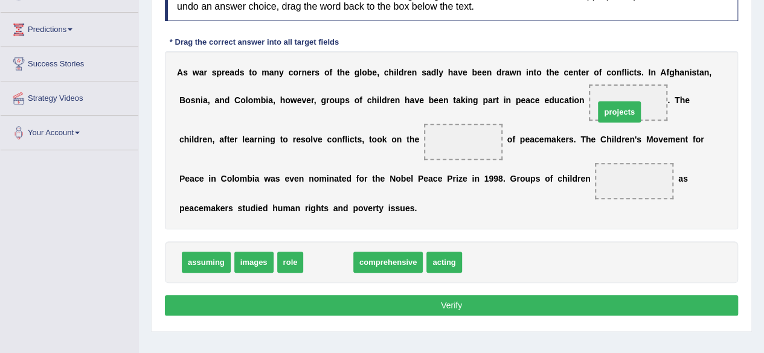
drag, startPoint x: 333, startPoint y: 262, endPoint x: 625, endPoint y: 111, distance: 328.5
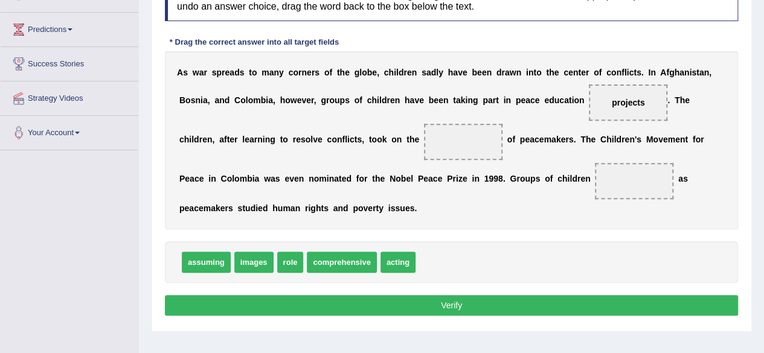
click at [284, 262] on span "role" at bounding box center [290, 262] width 27 height 21
drag, startPoint x: 284, startPoint y: 262, endPoint x: 467, endPoint y: 141, distance: 219.3
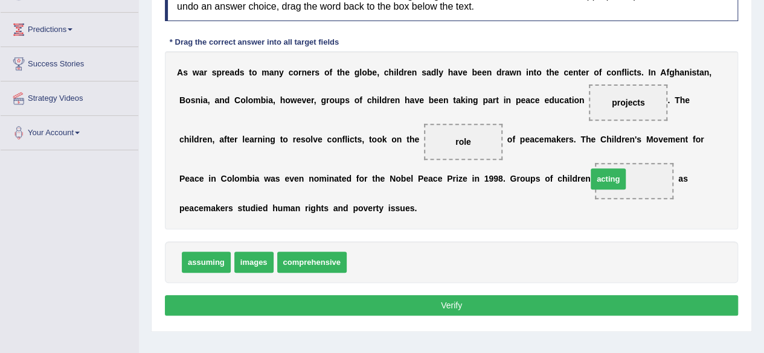
drag, startPoint x: 371, startPoint y: 263, endPoint x: 622, endPoint y: 174, distance: 266.5
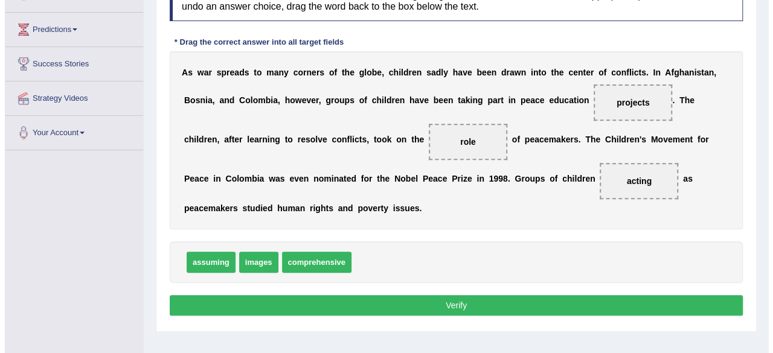
scroll to position [221, 0]
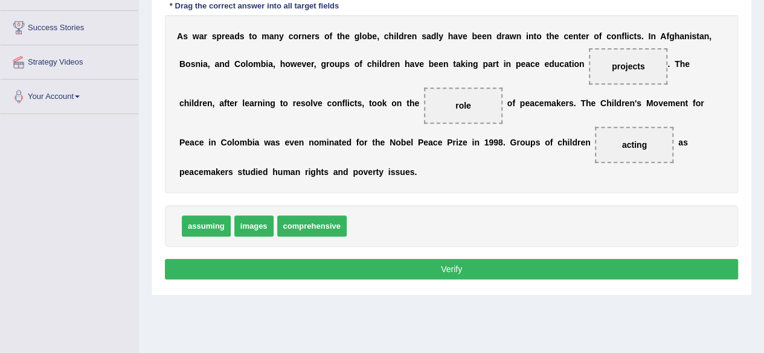
click at [413, 264] on button "Verify" at bounding box center [451, 269] width 573 height 21
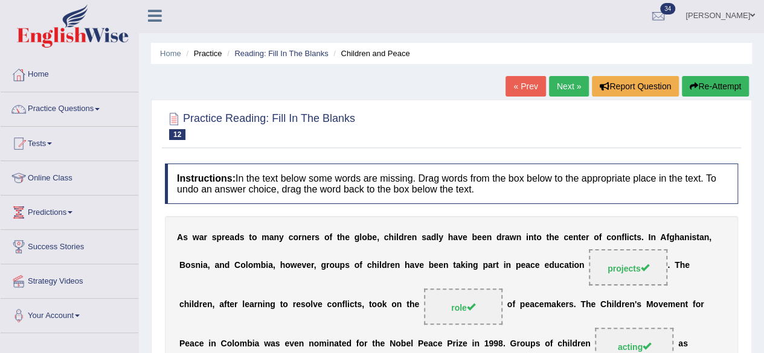
scroll to position [0, 0]
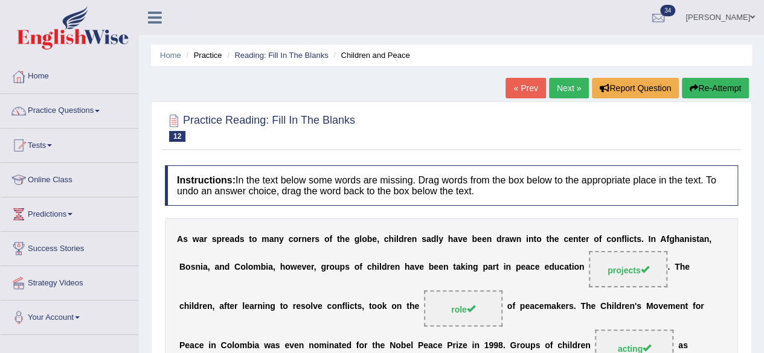
click at [562, 86] on link "Next »" at bounding box center [569, 88] width 40 height 21
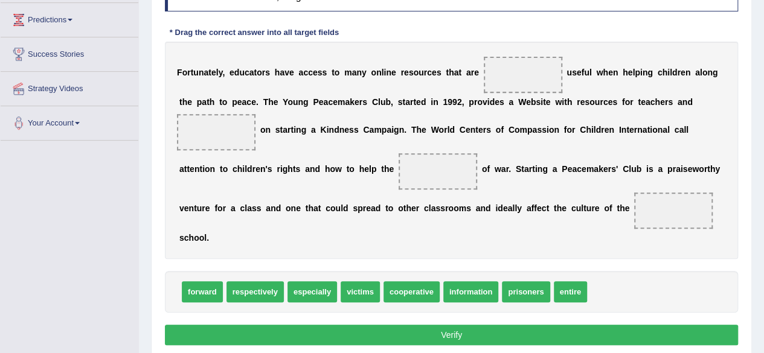
scroll to position [194, 0]
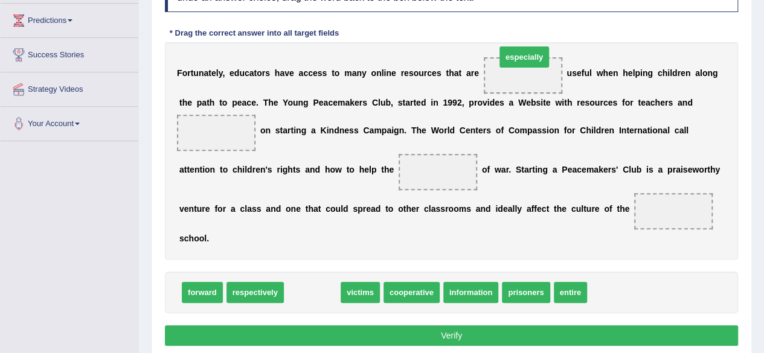
drag, startPoint x: 301, startPoint y: 291, endPoint x: 513, endPoint y: 56, distance: 316.0
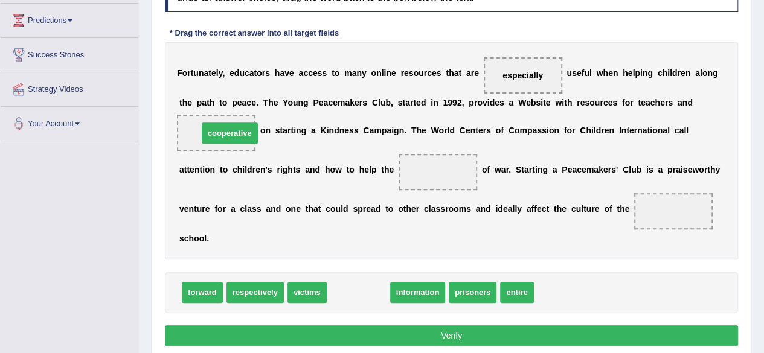
drag, startPoint x: 350, startPoint y: 290, endPoint x: 221, endPoint y: 130, distance: 204.9
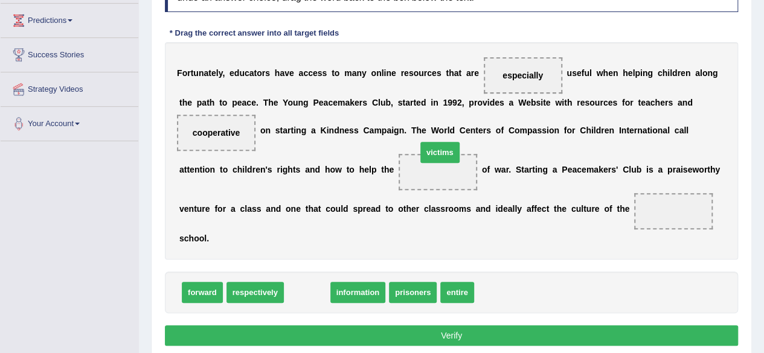
drag, startPoint x: 306, startPoint y: 289, endPoint x: 431, endPoint y: 162, distance: 178.1
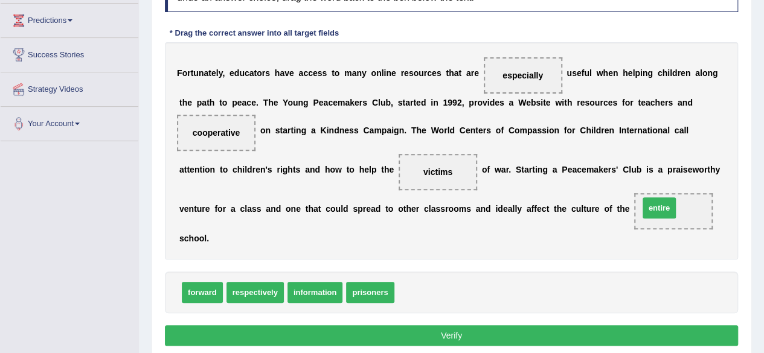
drag, startPoint x: 408, startPoint y: 288, endPoint x: 653, endPoint y: 205, distance: 258.4
click at [431, 333] on button "Verify" at bounding box center [451, 336] width 573 height 21
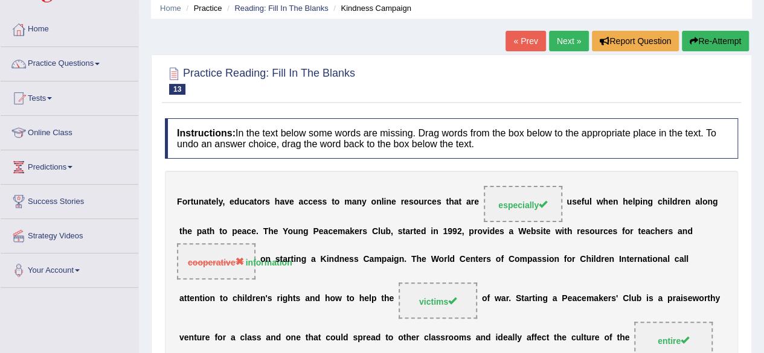
scroll to position [76, 0]
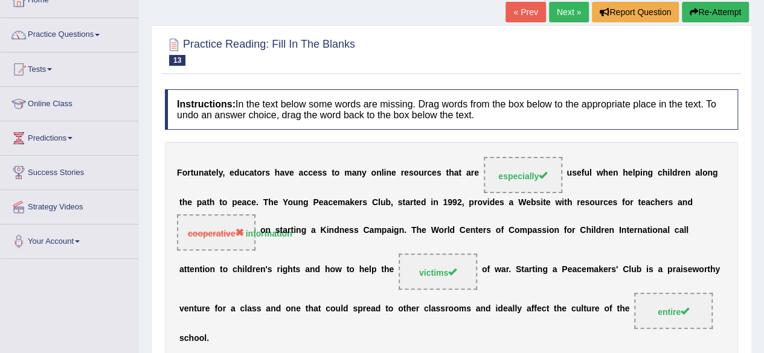
click at [553, 7] on link "Next »" at bounding box center [569, 12] width 40 height 21
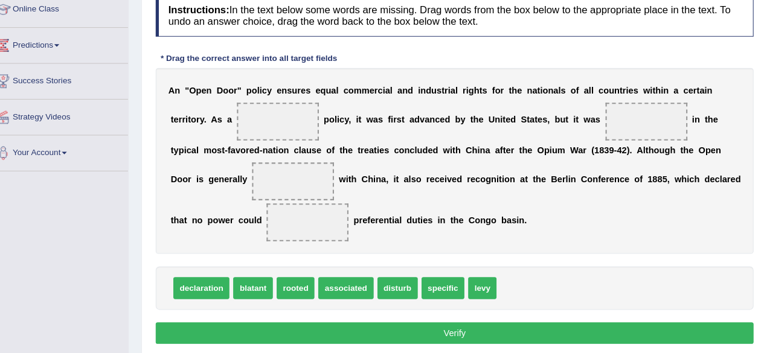
scroll to position [165, 0]
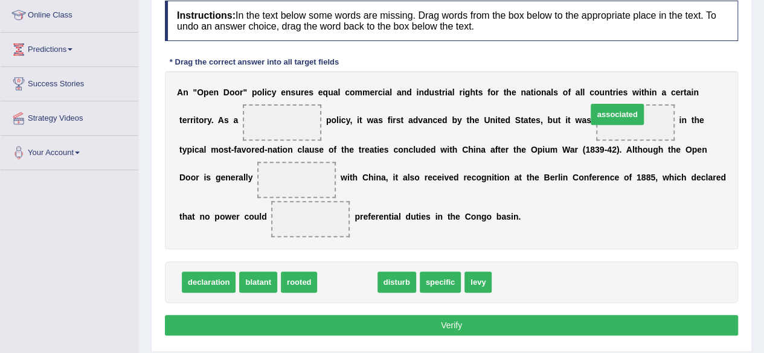
drag, startPoint x: 349, startPoint y: 280, endPoint x: 628, endPoint y: 118, distance: 322.6
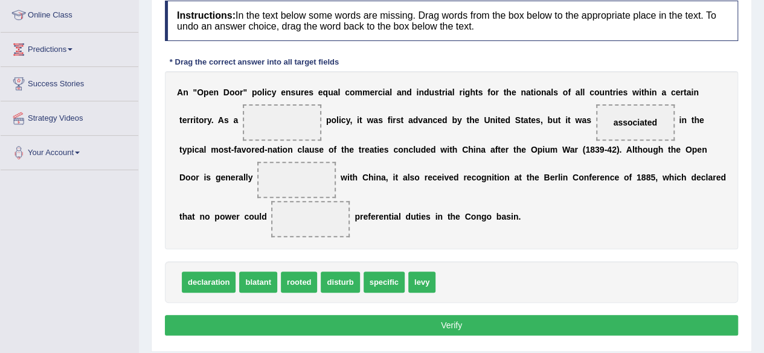
click at [294, 281] on span "rooted" at bounding box center [299, 282] width 36 height 21
drag, startPoint x: 623, startPoint y: 111, endPoint x: 621, endPoint y: 126, distance: 14.6
click at [621, 126] on span "associated" at bounding box center [635, 122] width 79 height 36
drag, startPoint x: 621, startPoint y: 126, endPoint x: 300, endPoint y: 184, distance: 327.2
drag, startPoint x: 304, startPoint y: 277, endPoint x: 640, endPoint y: 112, distance: 373.8
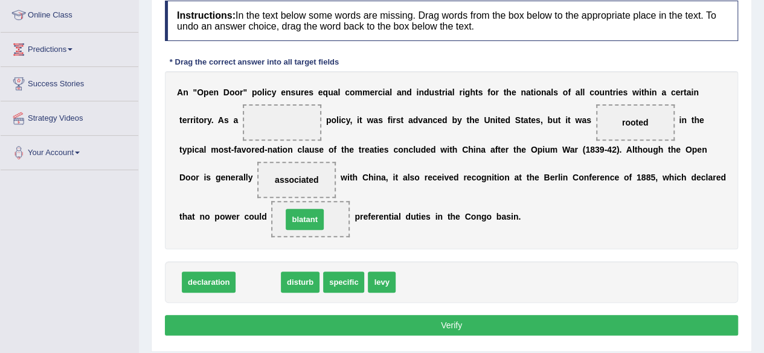
drag, startPoint x: 255, startPoint y: 276, endPoint x: 301, endPoint y: 213, distance: 78.2
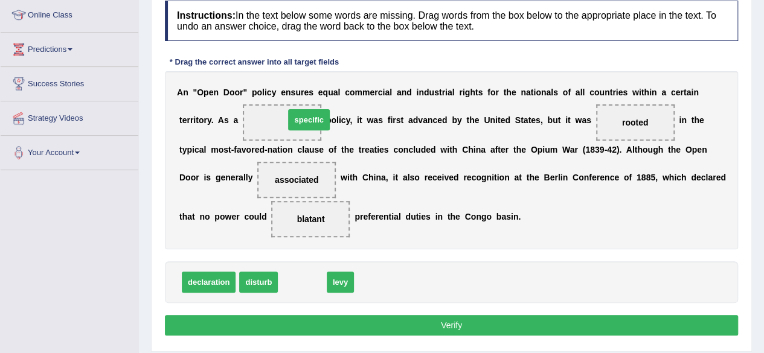
drag, startPoint x: 305, startPoint y: 280, endPoint x: 301, endPoint y: 124, distance: 155.9
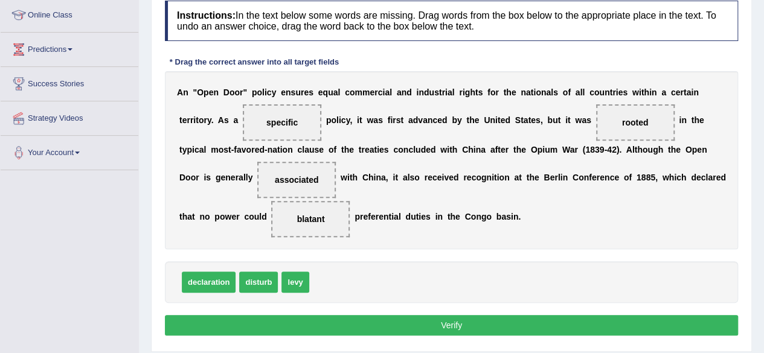
click at [326, 316] on button "Verify" at bounding box center [451, 325] width 573 height 21
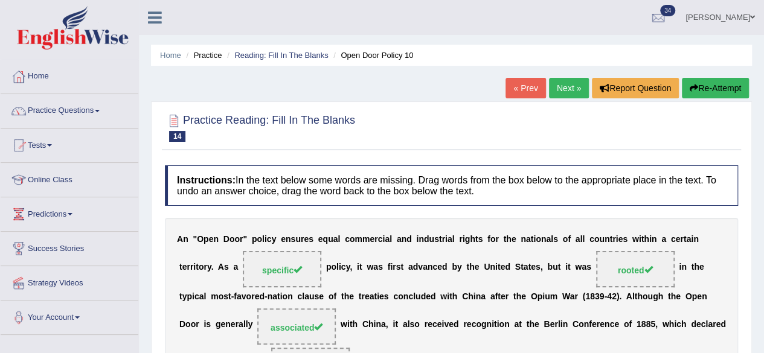
scroll to position [1, 0]
click at [551, 87] on link "Next »" at bounding box center [569, 87] width 40 height 21
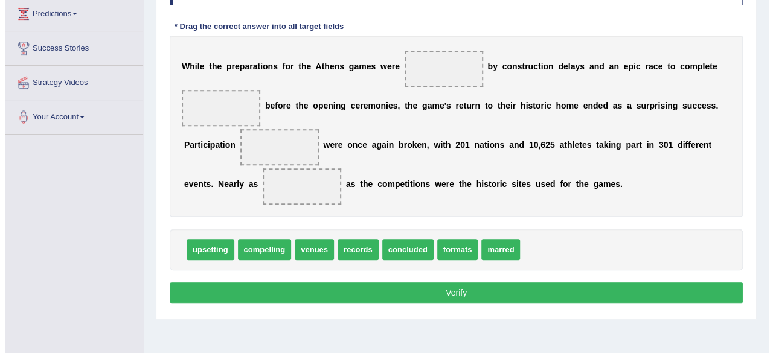
scroll to position [166, 0]
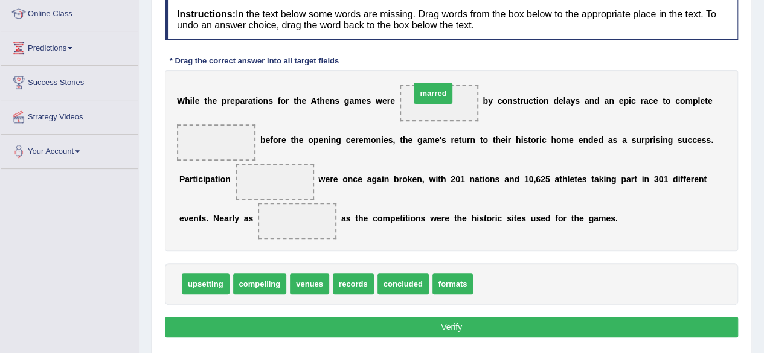
drag, startPoint x: 499, startPoint y: 283, endPoint x: 440, endPoint y: 104, distance: 187.7
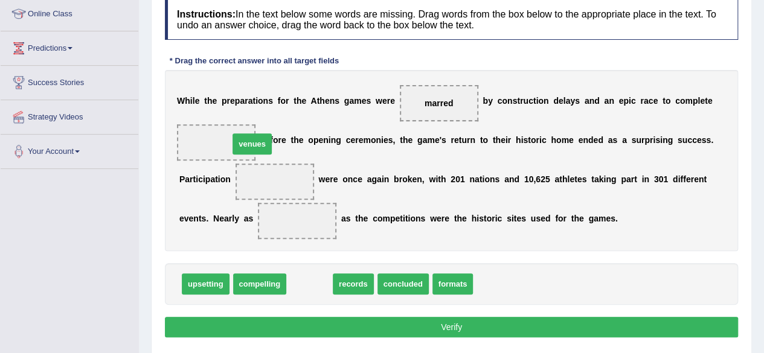
drag, startPoint x: 307, startPoint y: 284, endPoint x: 239, endPoint y: 143, distance: 157.2
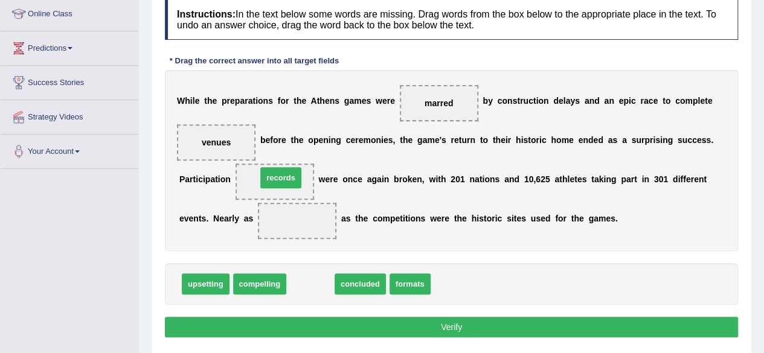
drag, startPoint x: 310, startPoint y: 284, endPoint x: 279, endPoint y: 184, distance: 104.9
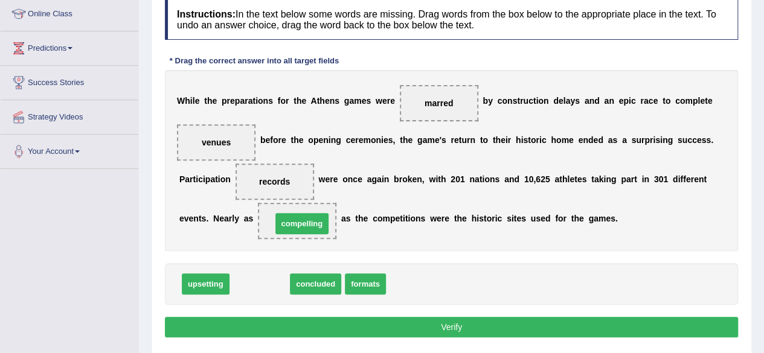
drag, startPoint x: 253, startPoint y: 283, endPoint x: 295, endPoint y: 222, distance: 73.7
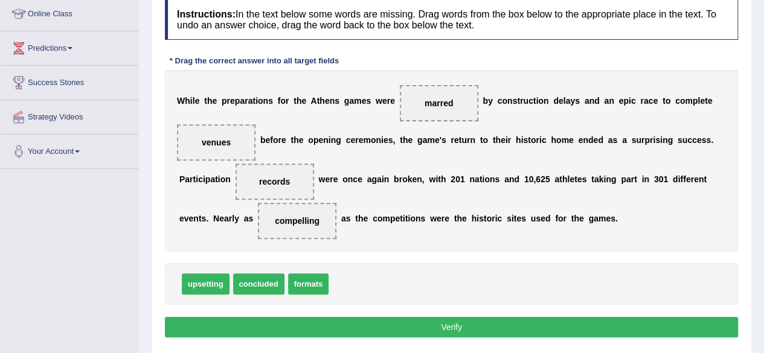
click at [302, 323] on button "Verify" at bounding box center [451, 327] width 573 height 21
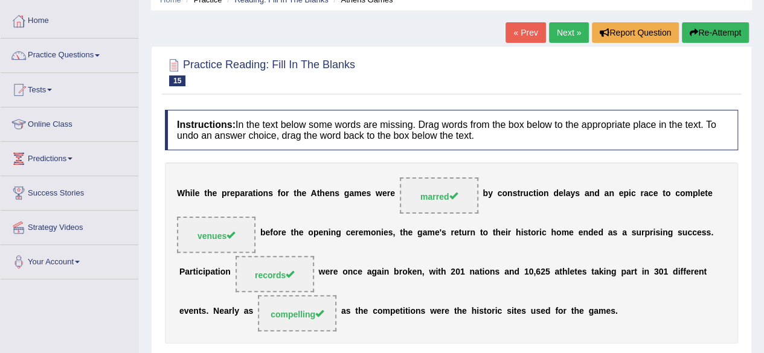
scroll to position [0, 0]
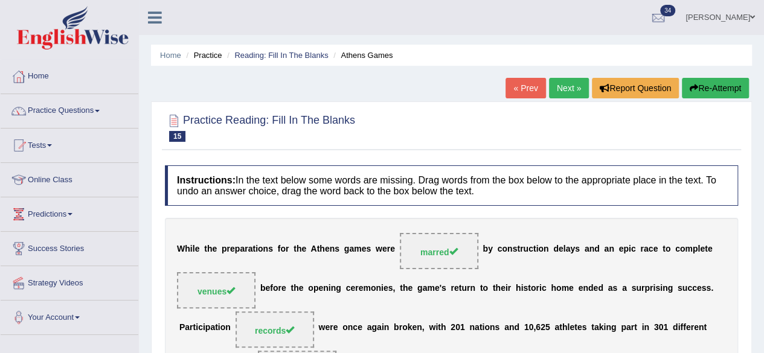
click at [569, 92] on link "Next »" at bounding box center [569, 88] width 40 height 21
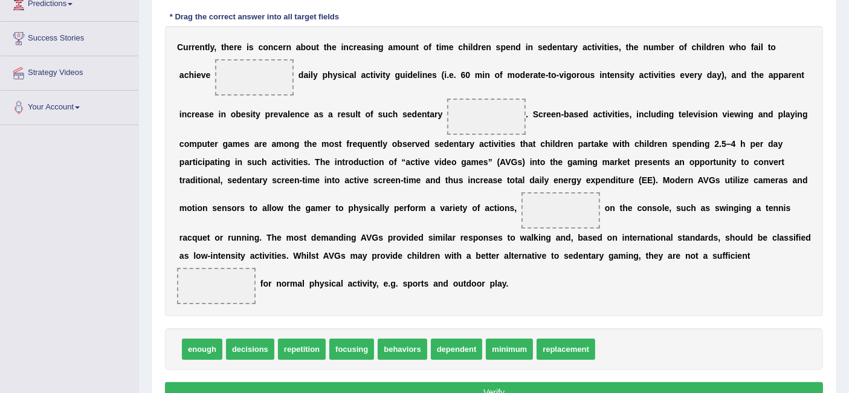
scroll to position [211, 0]
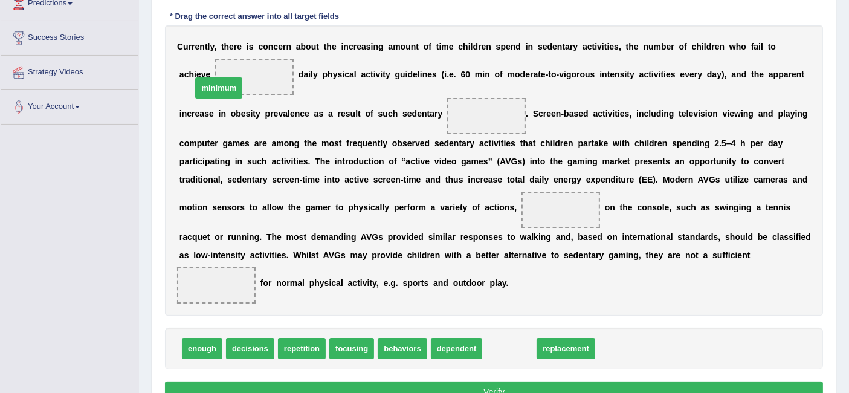
drag, startPoint x: 508, startPoint y: 348, endPoint x: 228, endPoint y: 85, distance: 384.1
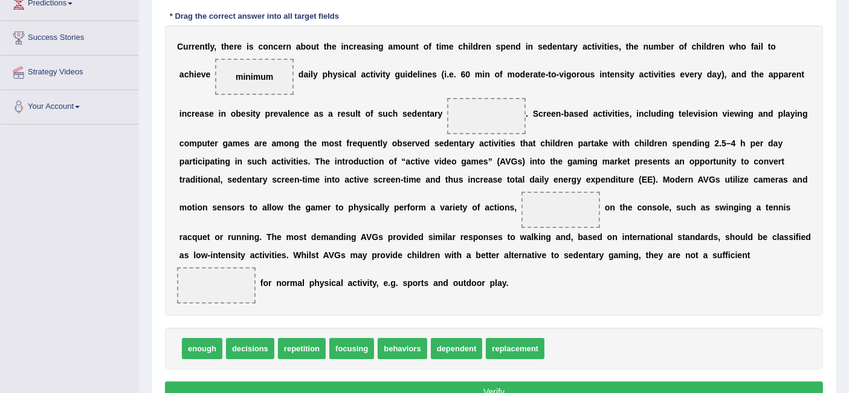
drag, startPoint x: 493, startPoint y: 108, endPoint x: 364, endPoint y: 108, distance: 129.9
click at [364, 108] on div "C u r r e n t l y , t h e r e i s c o n c e r n a b o u t t h e i n c r e a s i…" at bounding box center [494, 170] width 658 height 290
drag, startPoint x: 461, startPoint y: 344, endPoint x: 481, endPoint y: 214, distance: 130.7
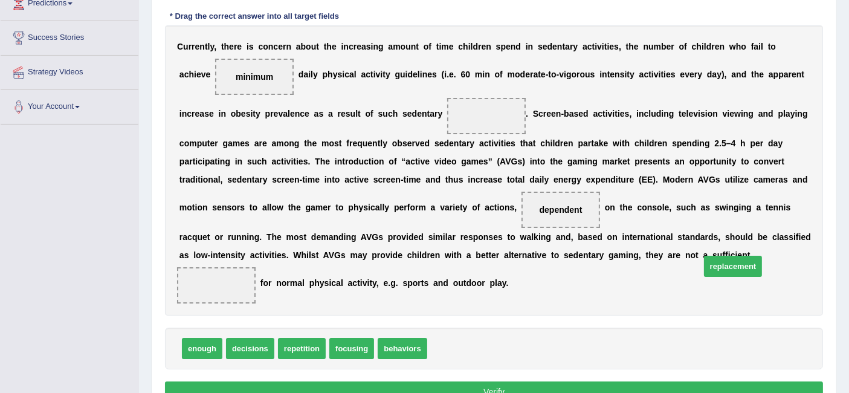
drag, startPoint x: 447, startPoint y: 339, endPoint x: 720, endPoint y: 258, distance: 284.9
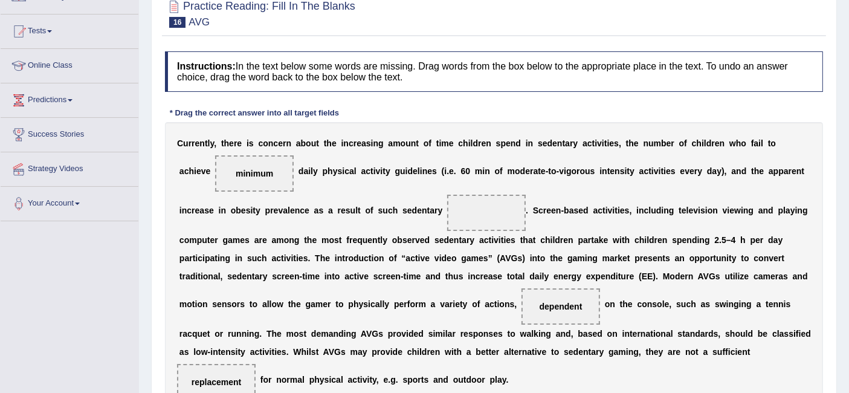
scroll to position [208, 0]
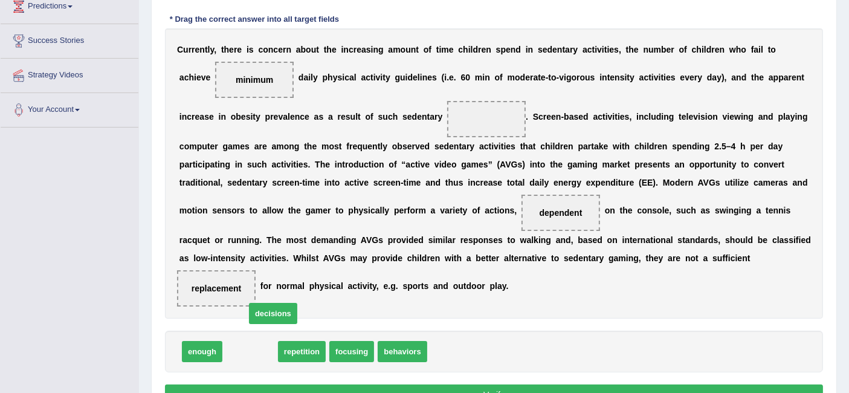
drag, startPoint x: 246, startPoint y: 347, endPoint x: 264, endPoint y: 350, distance: 17.8
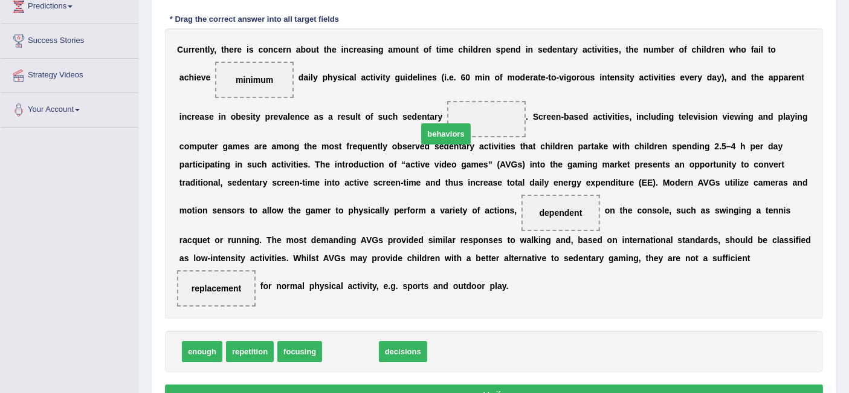
drag, startPoint x: 361, startPoint y: 352, endPoint x: 456, endPoint y: 134, distance: 237.8
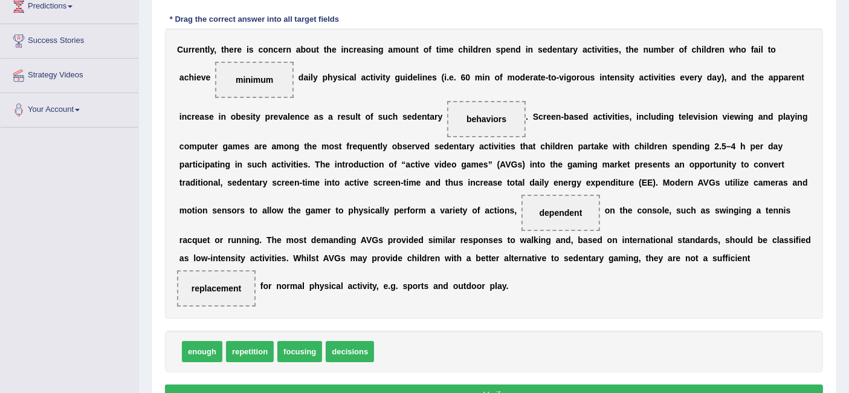
scroll to position [267, 0]
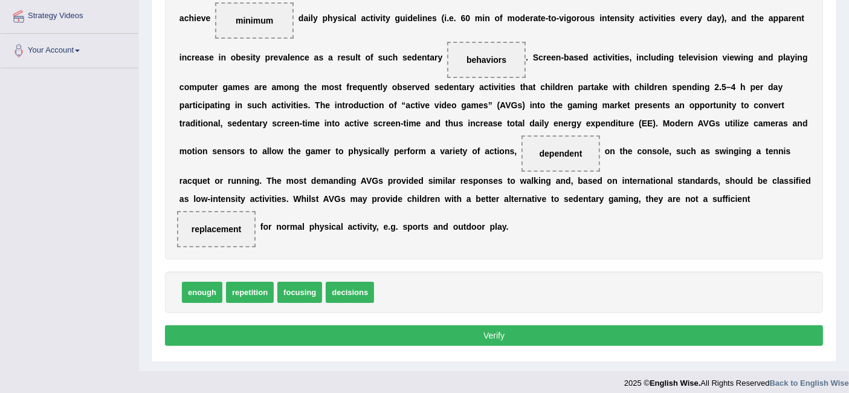
click at [432, 330] on button "Verify" at bounding box center [494, 335] width 658 height 21
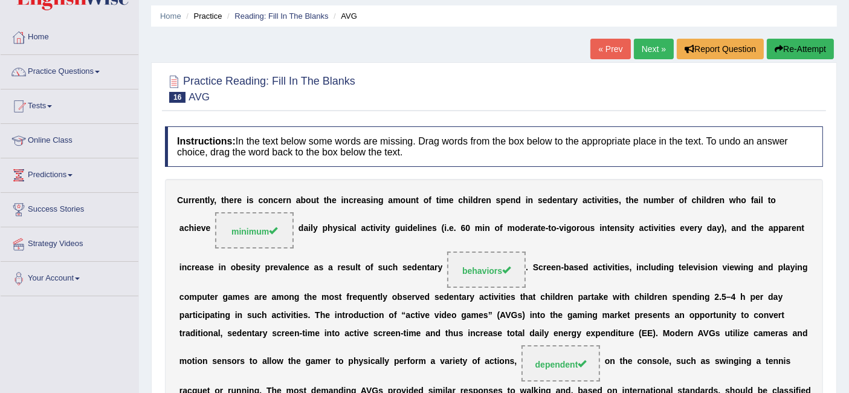
scroll to position [34, 0]
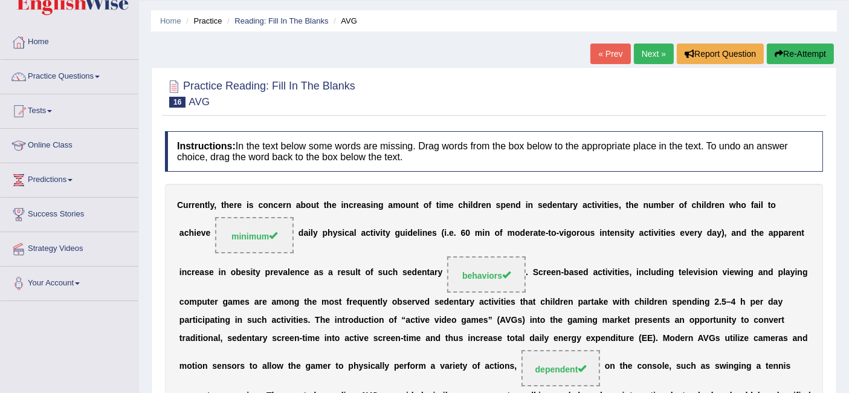
click at [650, 45] on link "Next »" at bounding box center [654, 53] width 40 height 21
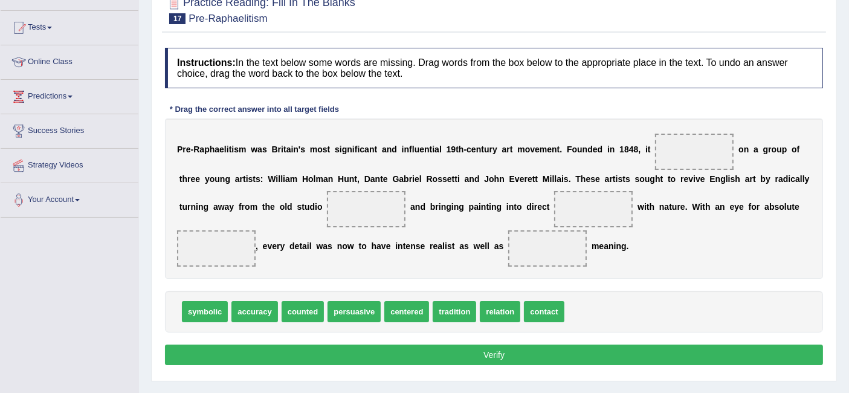
scroll to position [126, 0]
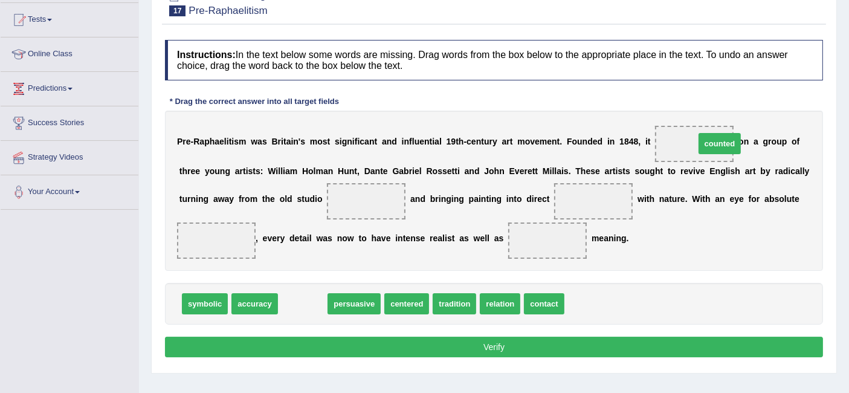
drag, startPoint x: 310, startPoint y: 300, endPoint x: 727, endPoint y: 140, distance: 445.9
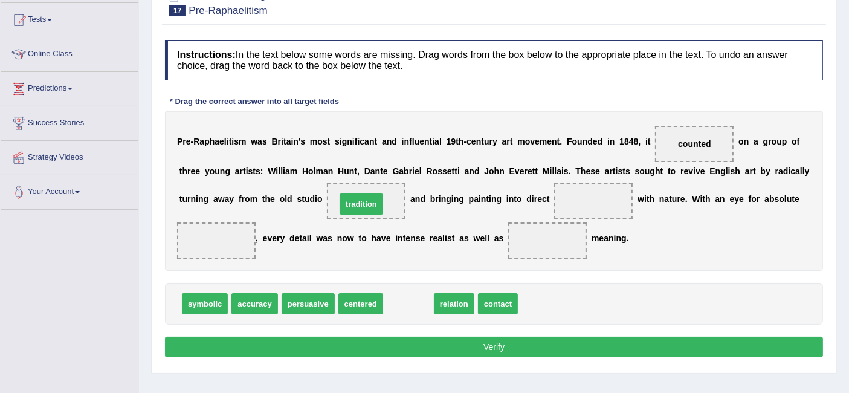
drag, startPoint x: 399, startPoint y: 304, endPoint x: 350, endPoint y: 207, distance: 108.6
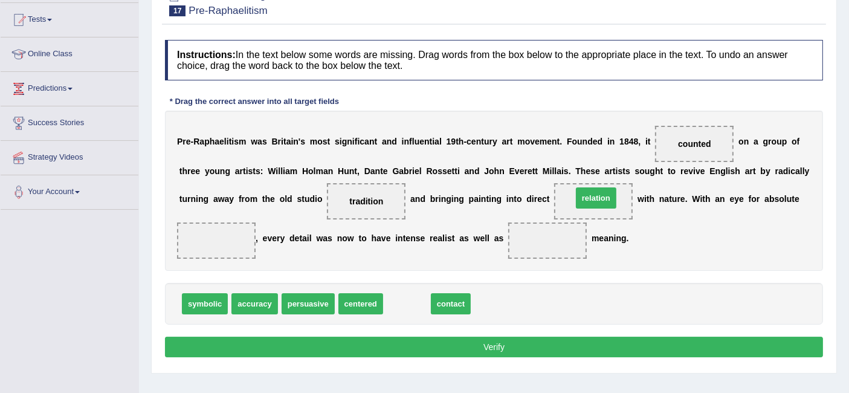
drag, startPoint x: 413, startPoint y: 303, endPoint x: 599, endPoint y: 202, distance: 211.3
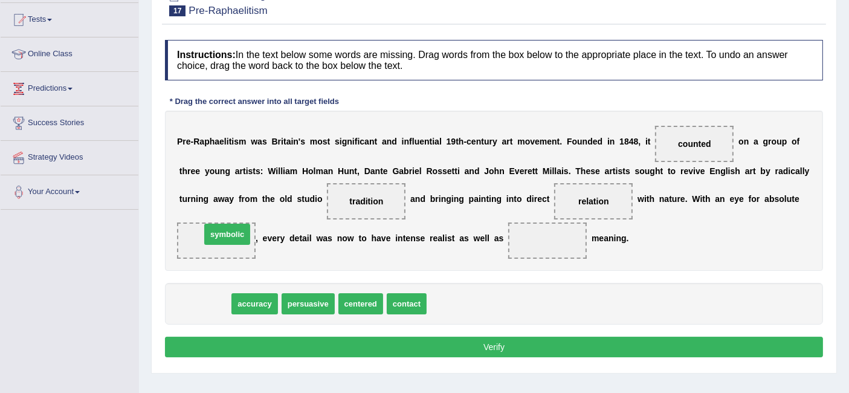
drag, startPoint x: 199, startPoint y: 298, endPoint x: 220, endPoint y: 228, distance: 72.8
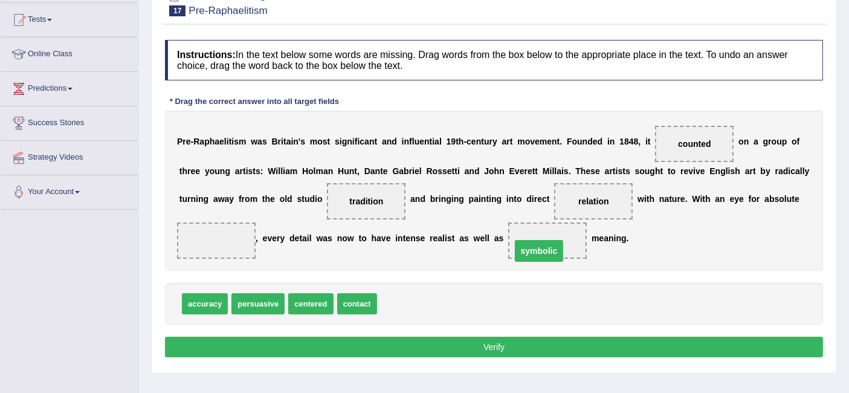
drag, startPoint x: 210, startPoint y: 236, endPoint x: 533, endPoint y: 246, distance: 322.7
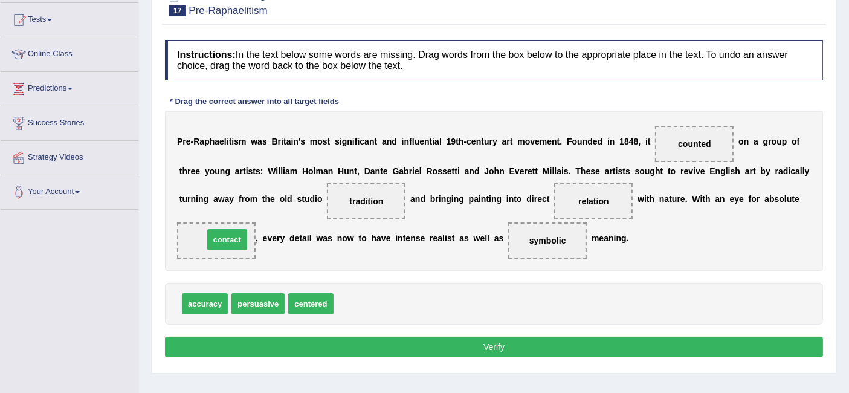
drag, startPoint x: 346, startPoint y: 301, endPoint x: 217, endPoint y: 237, distance: 144.2
click at [442, 347] on button "Verify" at bounding box center [494, 346] width 658 height 21
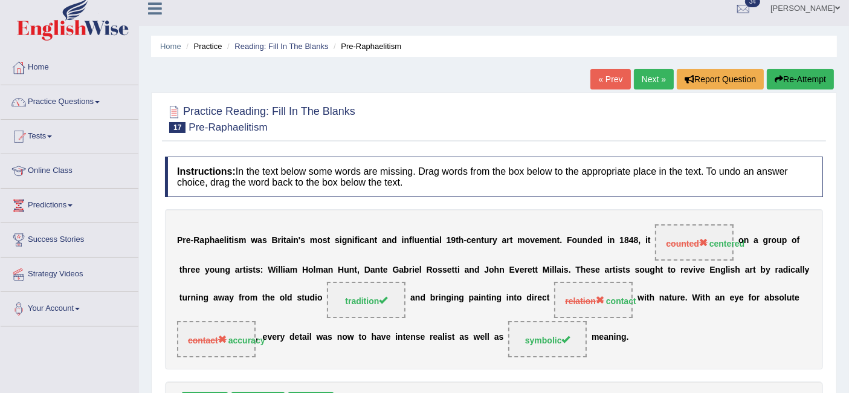
scroll to position [0, 0]
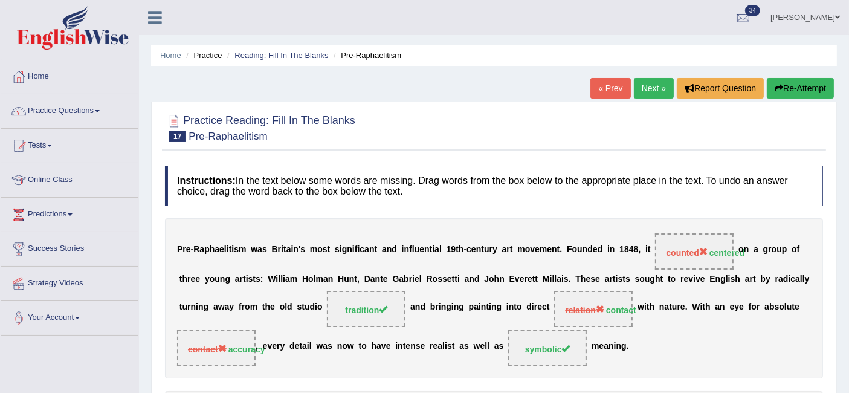
click at [652, 91] on link "Next »" at bounding box center [654, 88] width 40 height 21
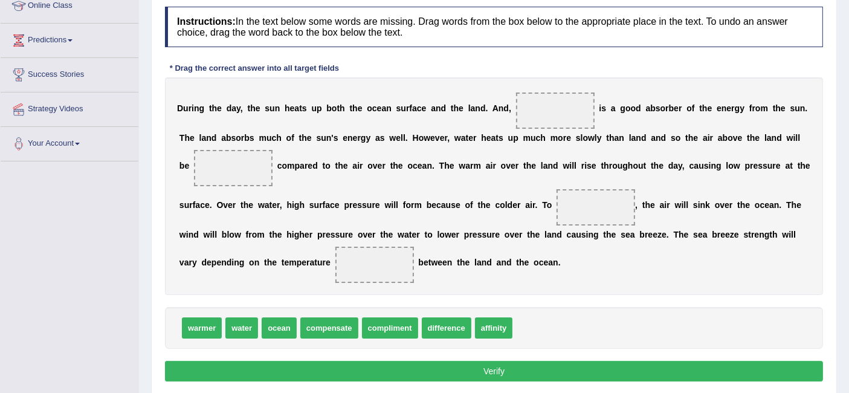
scroll to position [175, 0]
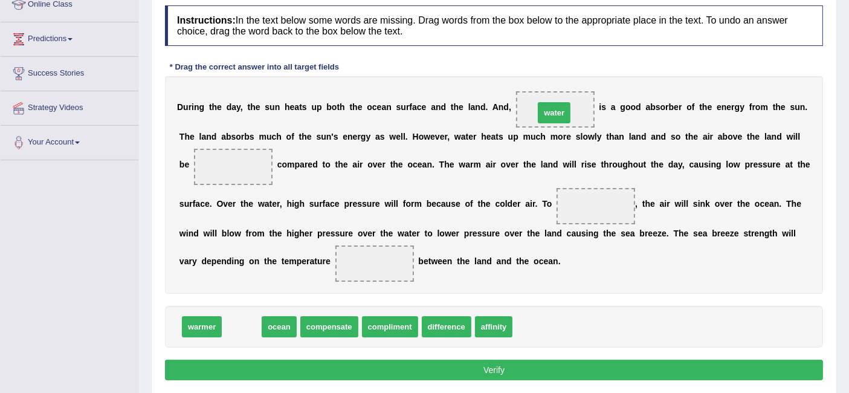
drag, startPoint x: 248, startPoint y: 320, endPoint x: 560, endPoint y: 106, distance: 378.4
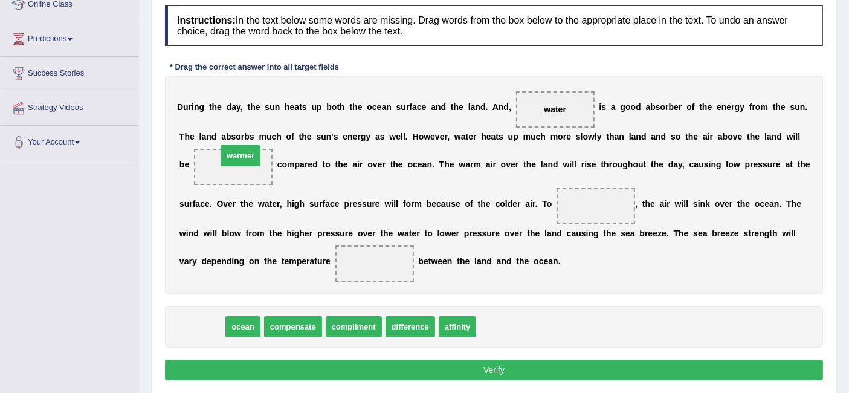
drag, startPoint x: 203, startPoint y: 325, endPoint x: 240, endPoint y: 159, distance: 170.3
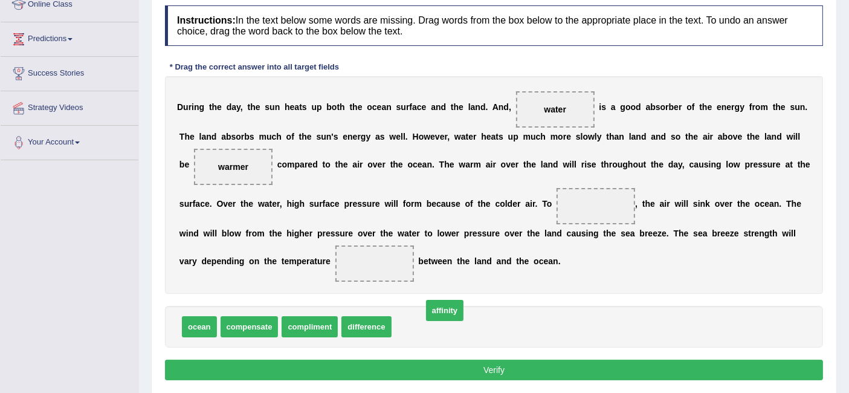
drag, startPoint x: 411, startPoint y: 323, endPoint x: 442, endPoint y: 309, distance: 34.0
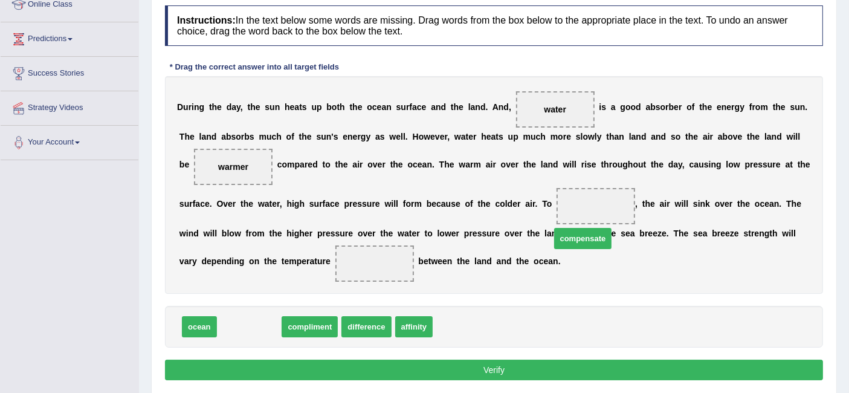
drag, startPoint x: 259, startPoint y: 323, endPoint x: 608, endPoint y: 209, distance: 367.1
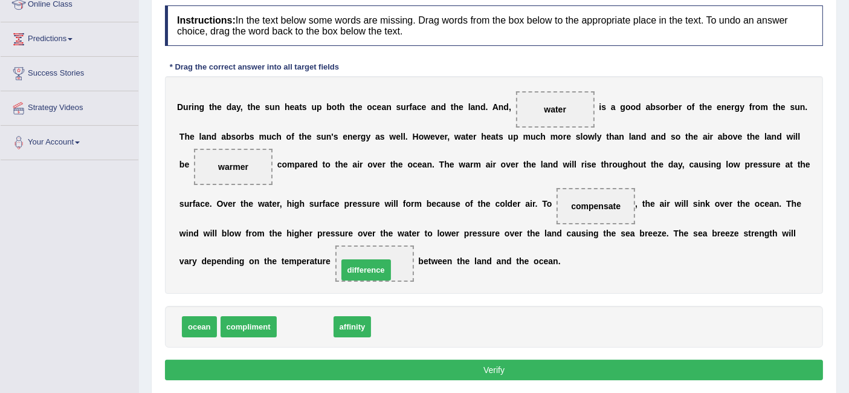
drag, startPoint x: 300, startPoint y: 321, endPoint x: 402, endPoint y: 255, distance: 121.5
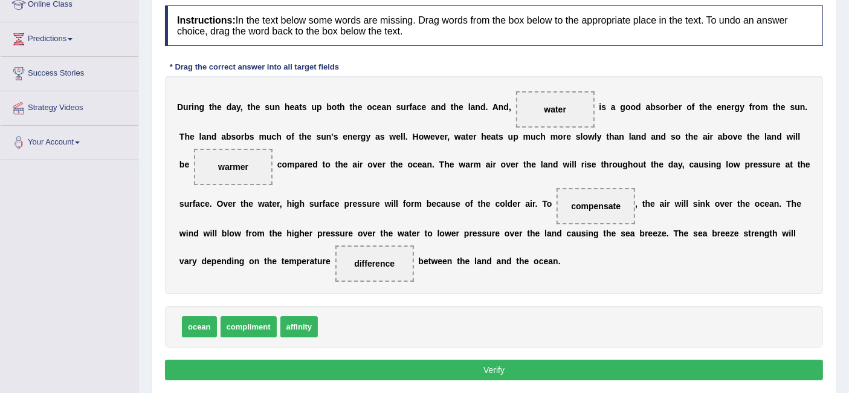
click at [417, 368] on button "Verify" at bounding box center [494, 369] width 658 height 21
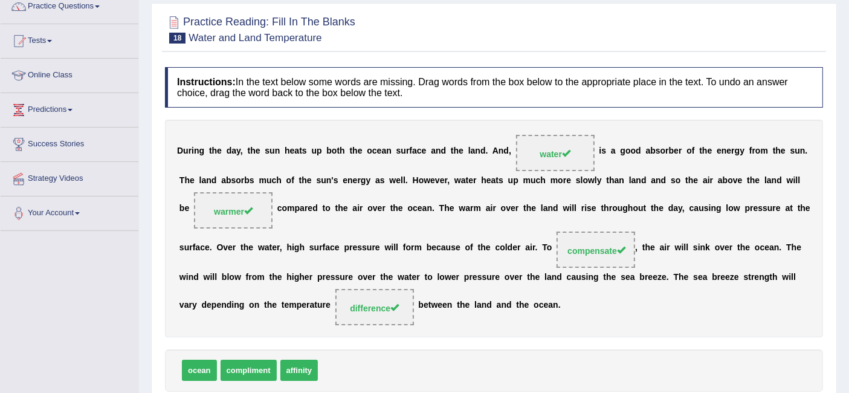
scroll to position [0, 0]
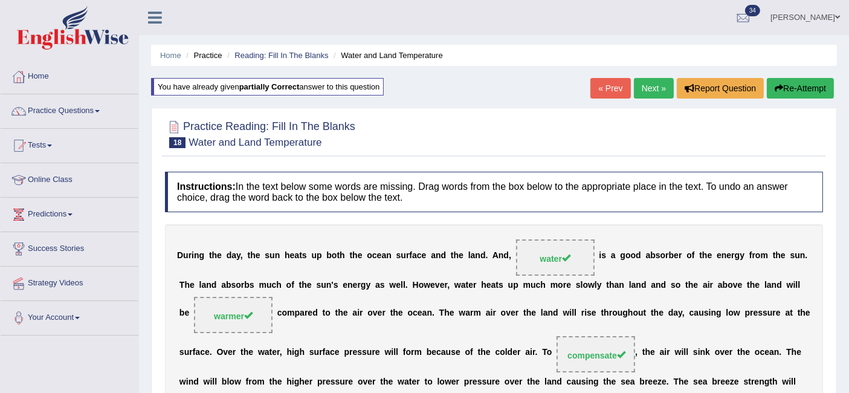
click at [656, 94] on link "Next »" at bounding box center [654, 88] width 40 height 21
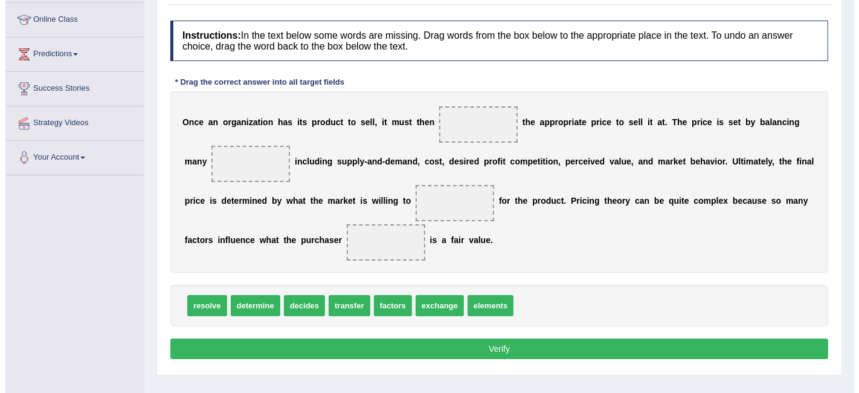
scroll to position [162, 0]
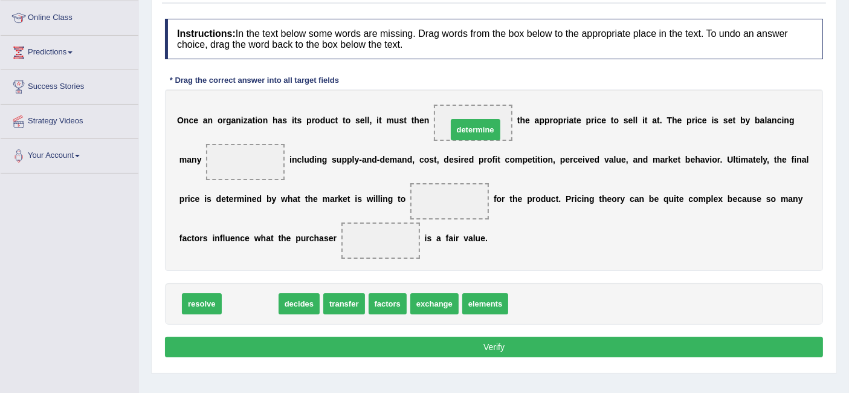
drag, startPoint x: 246, startPoint y: 301, endPoint x: 472, endPoint y: 127, distance: 284.6
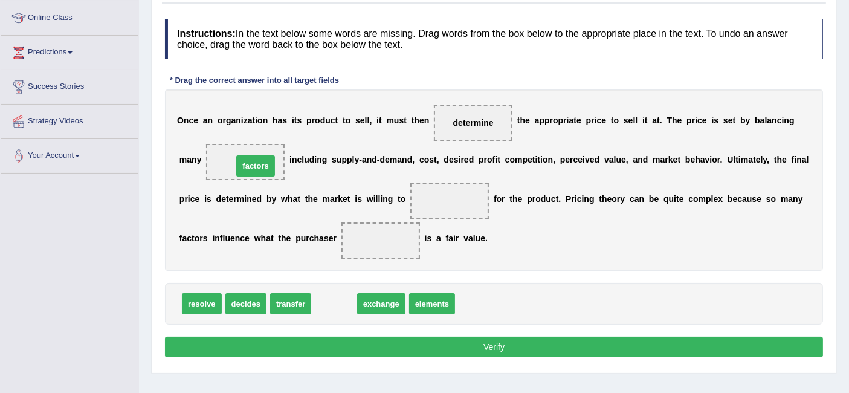
drag, startPoint x: 341, startPoint y: 298, endPoint x: 262, endPoint y: 160, distance: 158.5
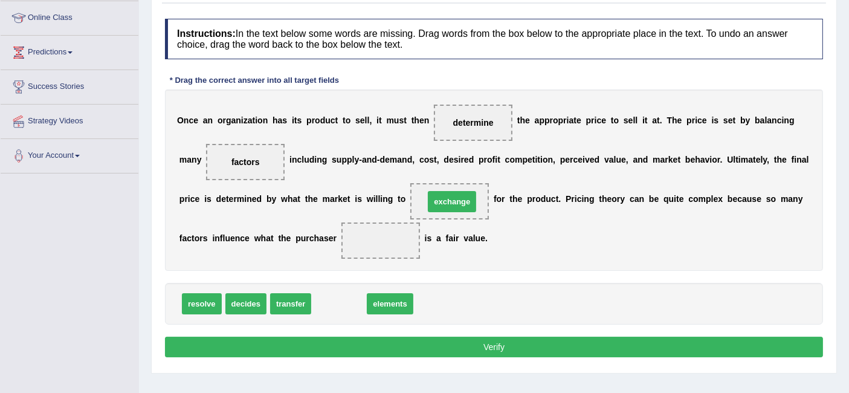
drag, startPoint x: 335, startPoint y: 300, endPoint x: 448, endPoint y: 198, distance: 152.2
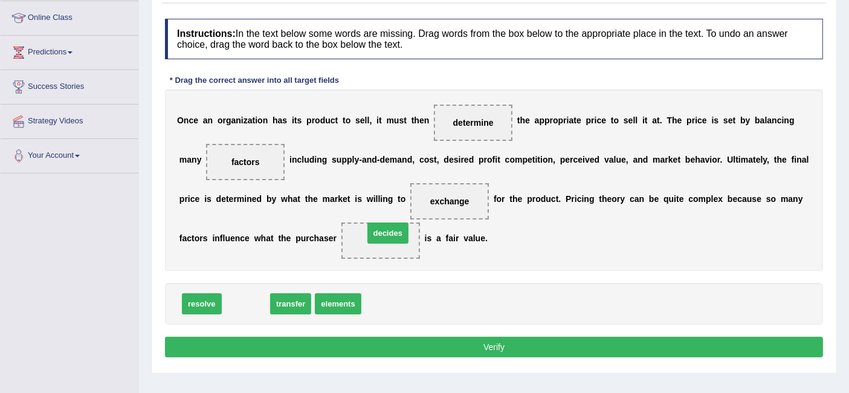
drag, startPoint x: 243, startPoint y: 301, endPoint x: 385, endPoint y: 231, distance: 158.6
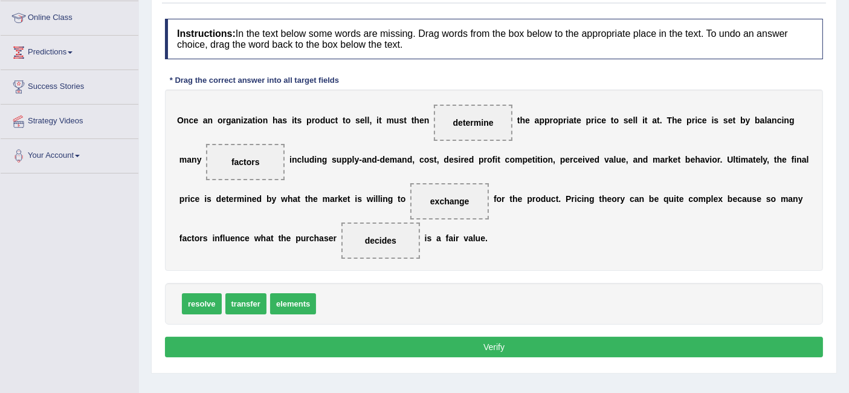
click at [374, 336] on button "Verify" at bounding box center [494, 346] width 658 height 21
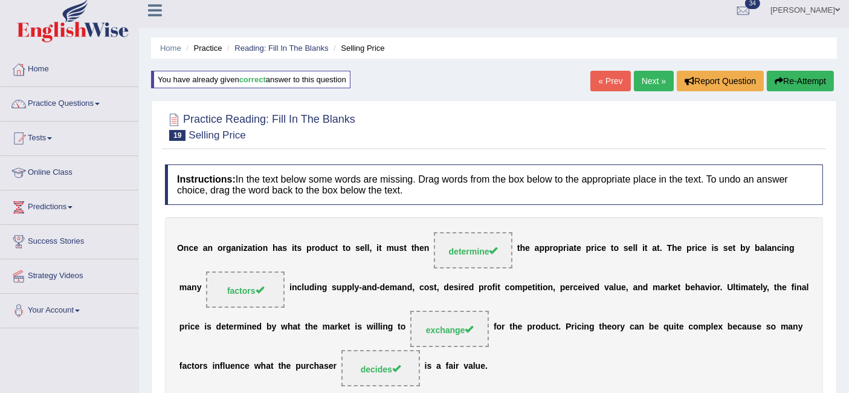
scroll to position [5, 0]
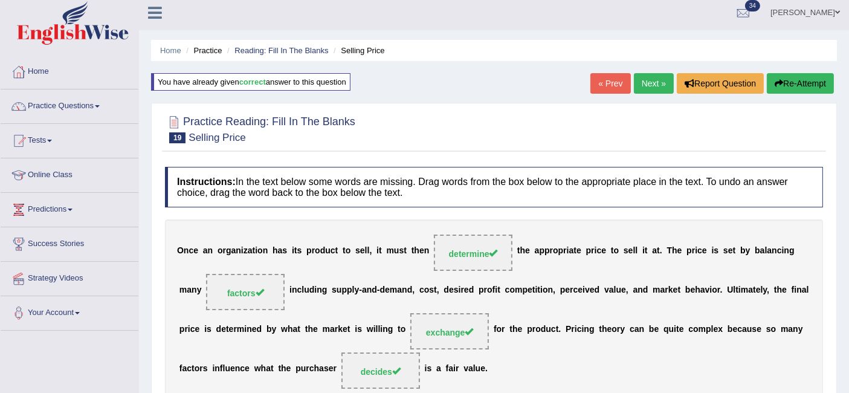
click at [643, 84] on link "Next »" at bounding box center [654, 83] width 40 height 21
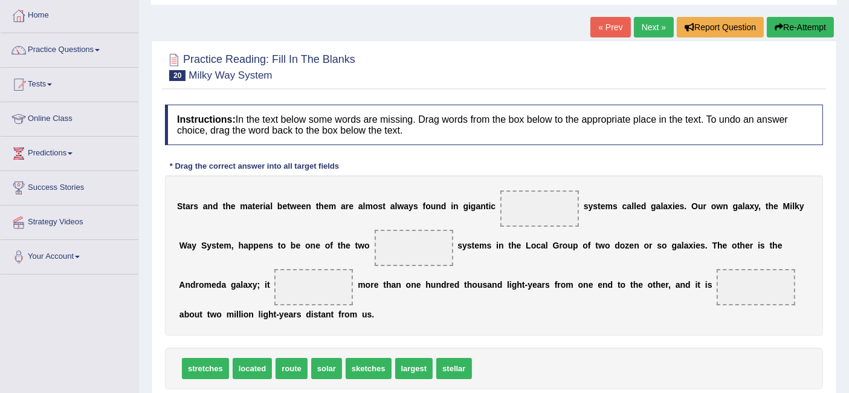
scroll to position [129, 0]
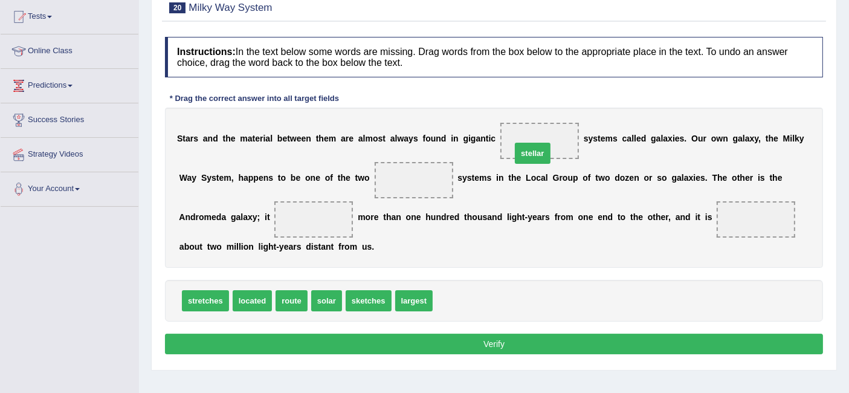
drag, startPoint x: 455, startPoint y: 301, endPoint x: 535, endPoint y: 152, distance: 168.9
drag, startPoint x: 329, startPoint y: 298, endPoint x: 545, endPoint y: 150, distance: 262.0
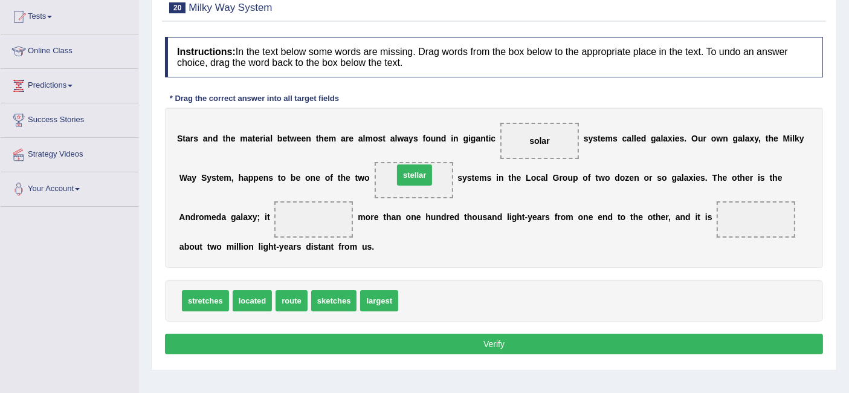
drag, startPoint x: 417, startPoint y: 295, endPoint x: 413, endPoint y: 169, distance: 125.7
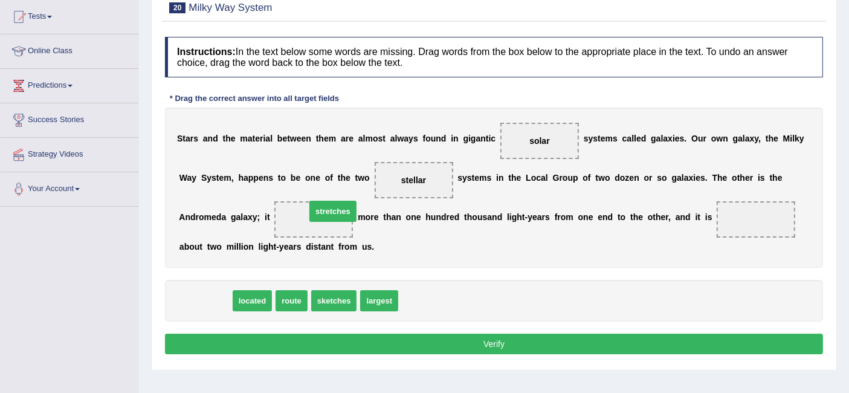
drag, startPoint x: 204, startPoint y: 298, endPoint x: 326, endPoint y: 216, distance: 147.4
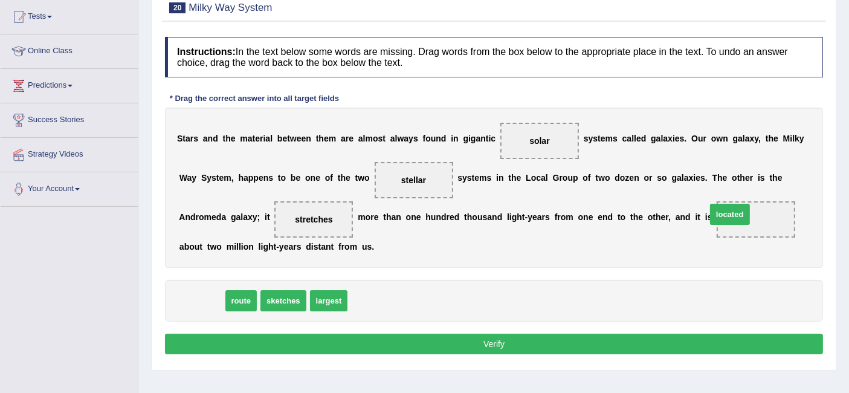
drag, startPoint x: 202, startPoint y: 298, endPoint x: 742, endPoint y: 207, distance: 547.5
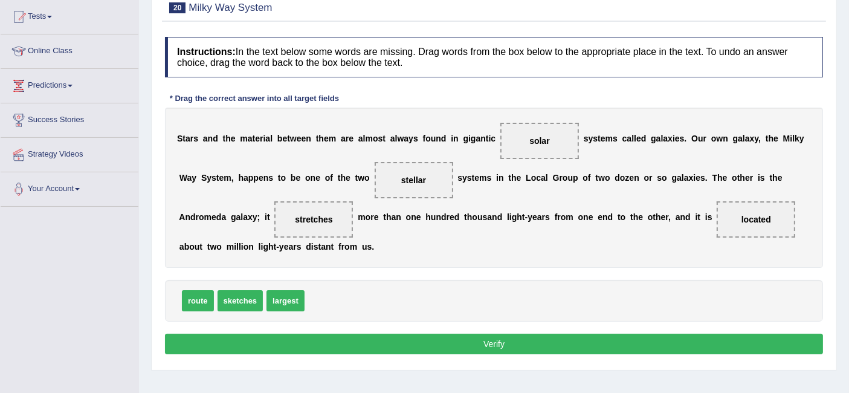
scroll to position [174, 0]
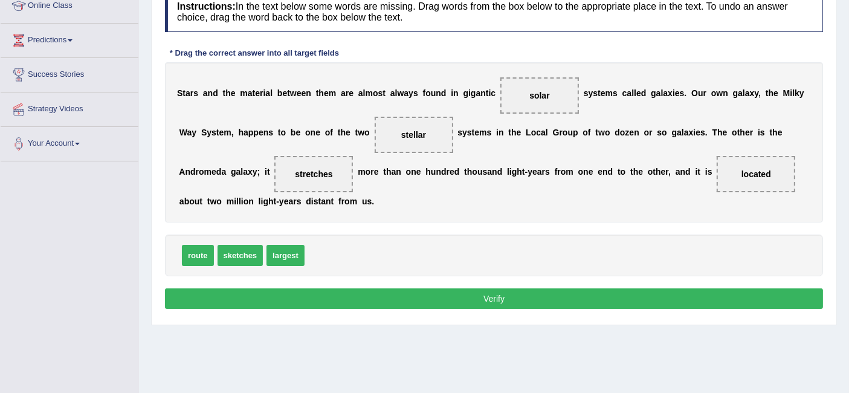
click at [371, 295] on button "Verify" at bounding box center [494, 298] width 658 height 21
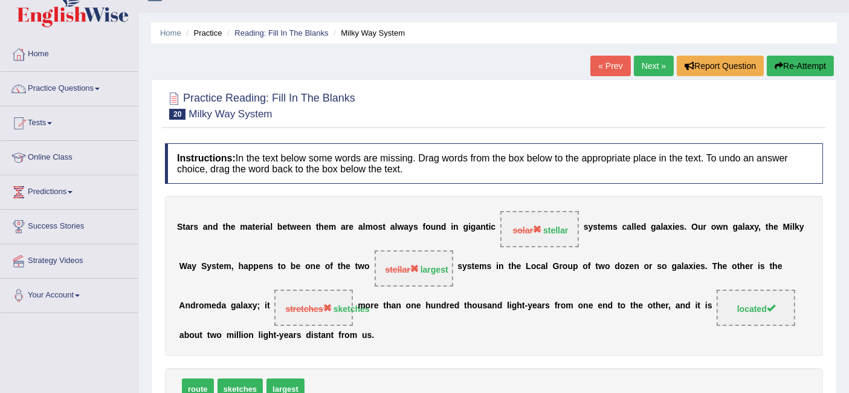
scroll to position [19, 0]
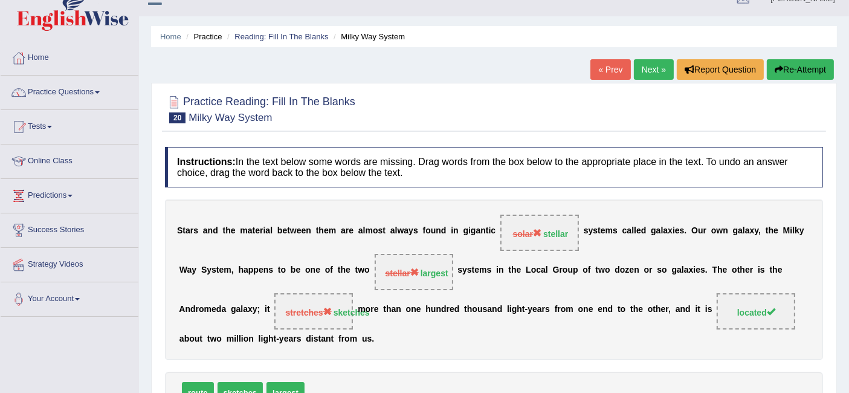
click at [657, 71] on link "Next »" at bounding box center [654, 69] width 40 height 21
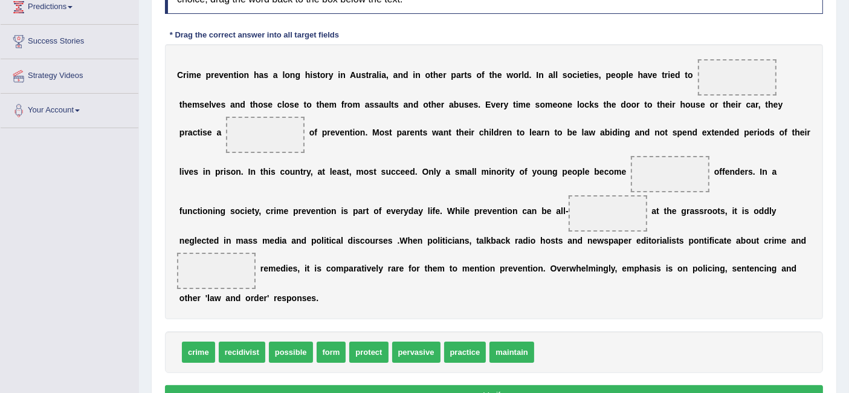
scroll to position [213, 0]
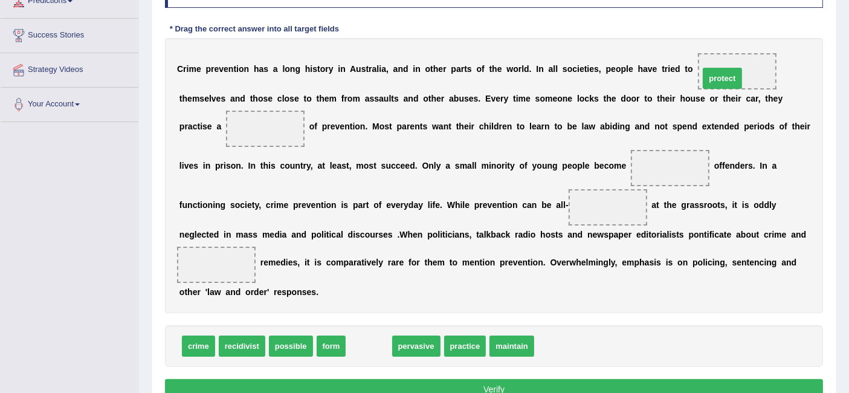
drag, startPoint x: 362, startPoint y: 345, endPoint x: 718, endPoint y: 85, distance: 440.8
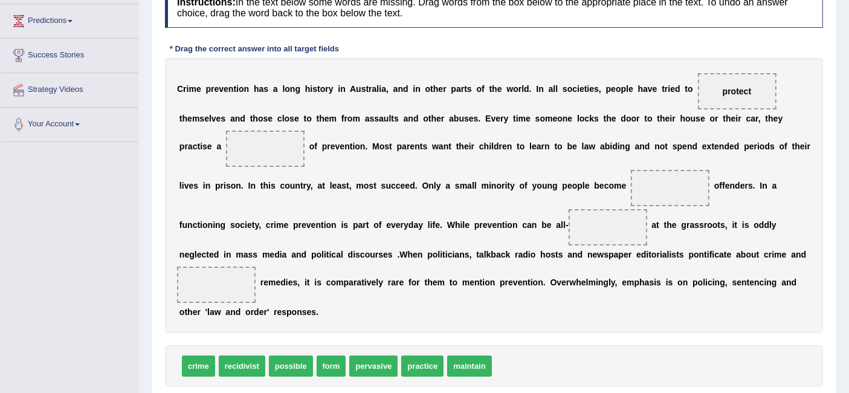
scroll to position [208, 0]
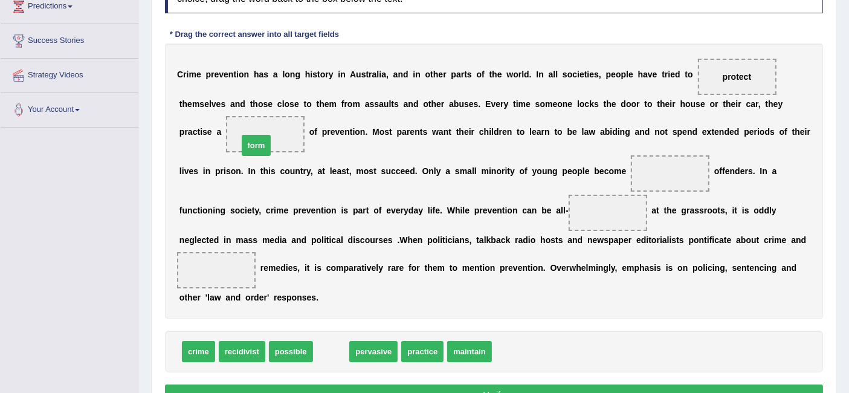
drag, startPoint x: 329, startPoint y: 347, endPoint x: 254, endPoint y: 140, distance: 220.9
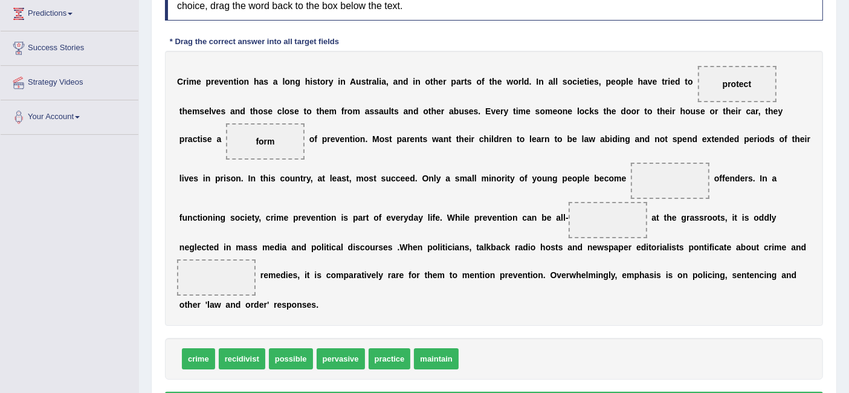
scroll to position [190, 0]
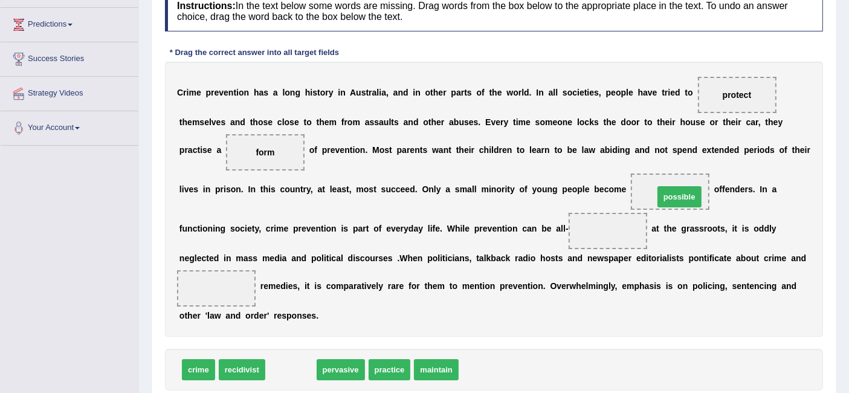
drag, startPoint x: 303, startPoint y: 366, endPoint x: 694, endPoint y: 184, distance: 431.3
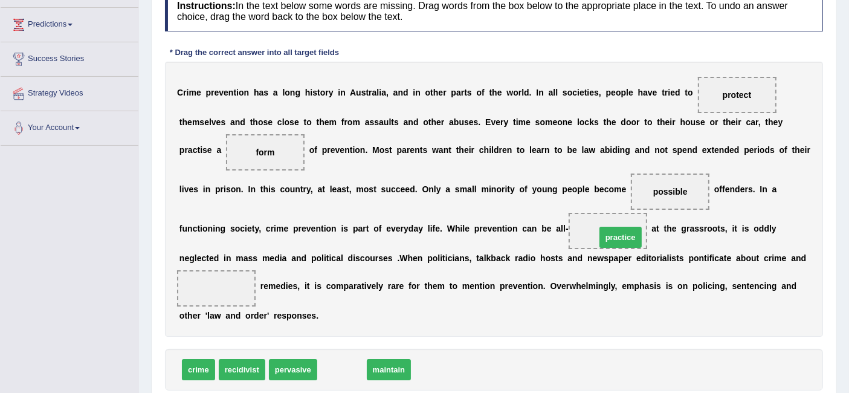
drag, startPoint x: 348, startPoint y: 364, endPoint x: 627, endPoint y: 232, distance: 308.0
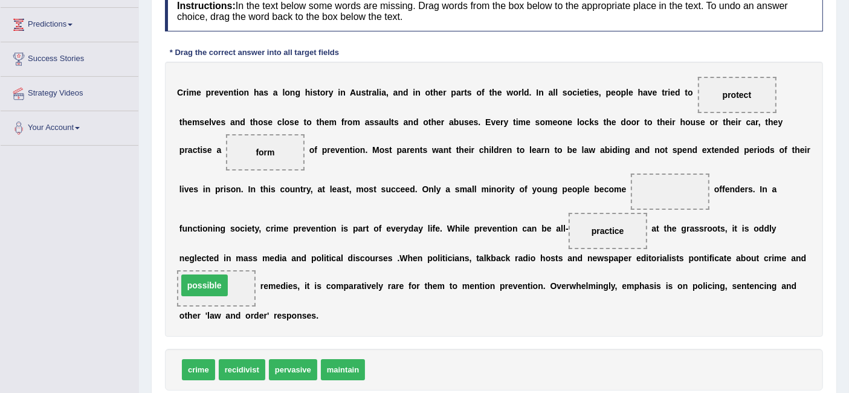
drag, startPoint x: 652, startPoint y: 184, endPoint x: 186, endPoint y: 278, distance: 475.0
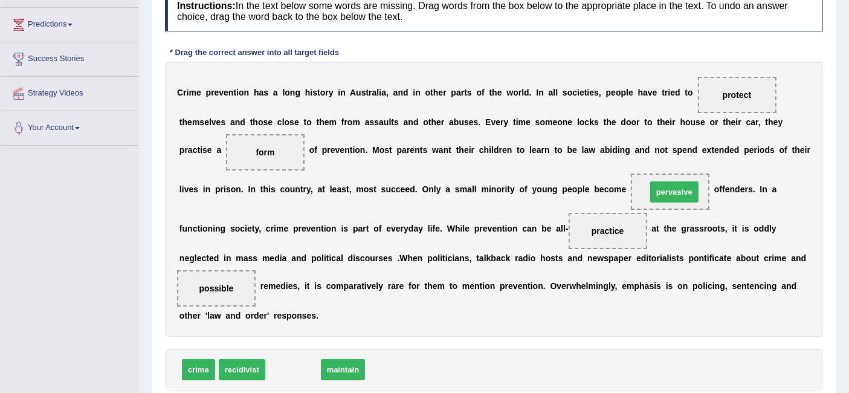
drag, startPoint x: 284, startPoint y: 364, endPoint x: 666, endPoint y: 186, distance: 420.5
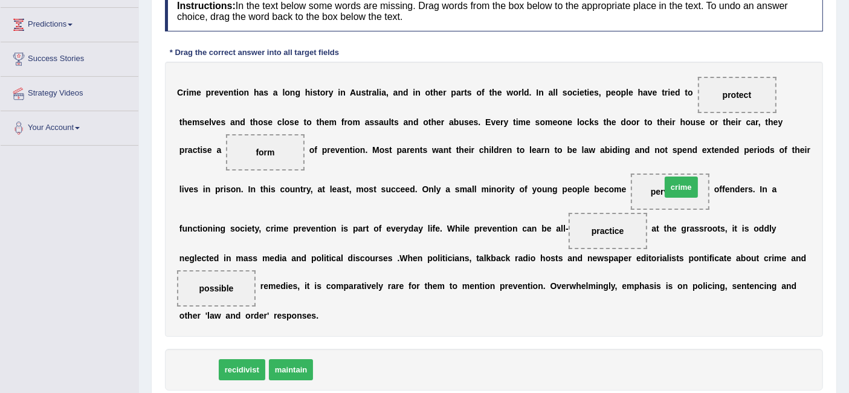
drag, startPoint x: 196, startPoint y: 370, endPoint x: 679, endPoint y: 188, distance: 515.9
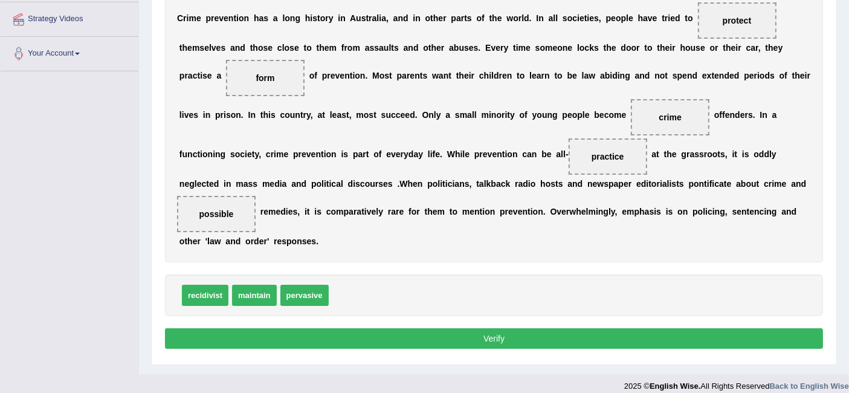
scroll to position [265, 0]
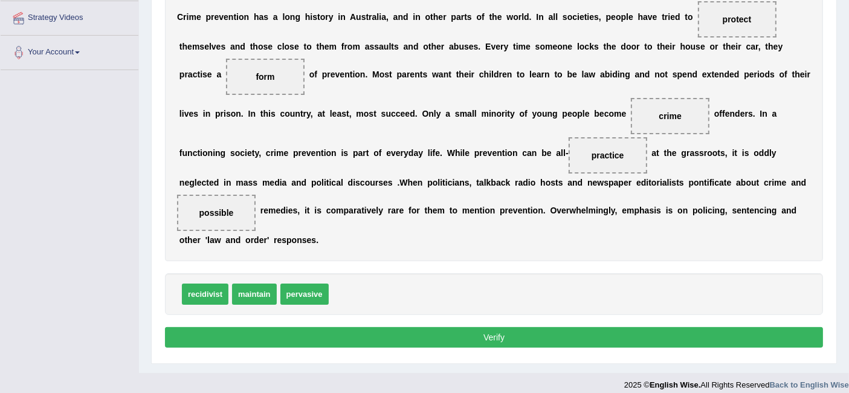
click at [471, 335] on button "Verify" at bounding box center [494, 337] width 658 height 21
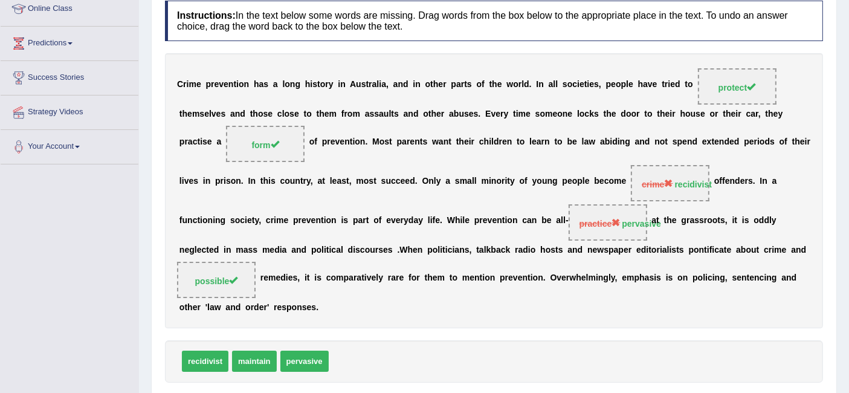
scroll to position [146, 0]
